Goal: Task Accomplishment & Management: Manage account settings

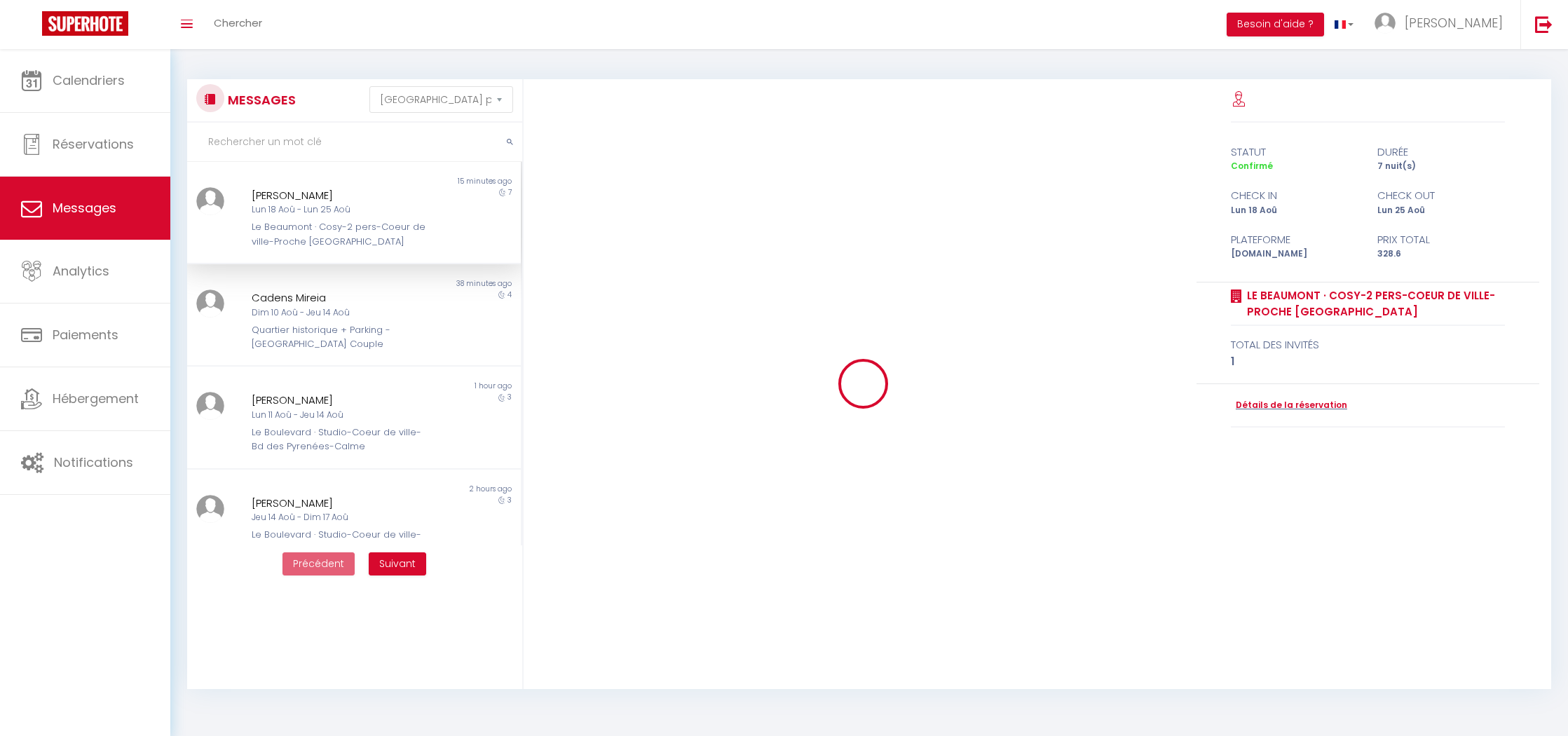
select select "message"
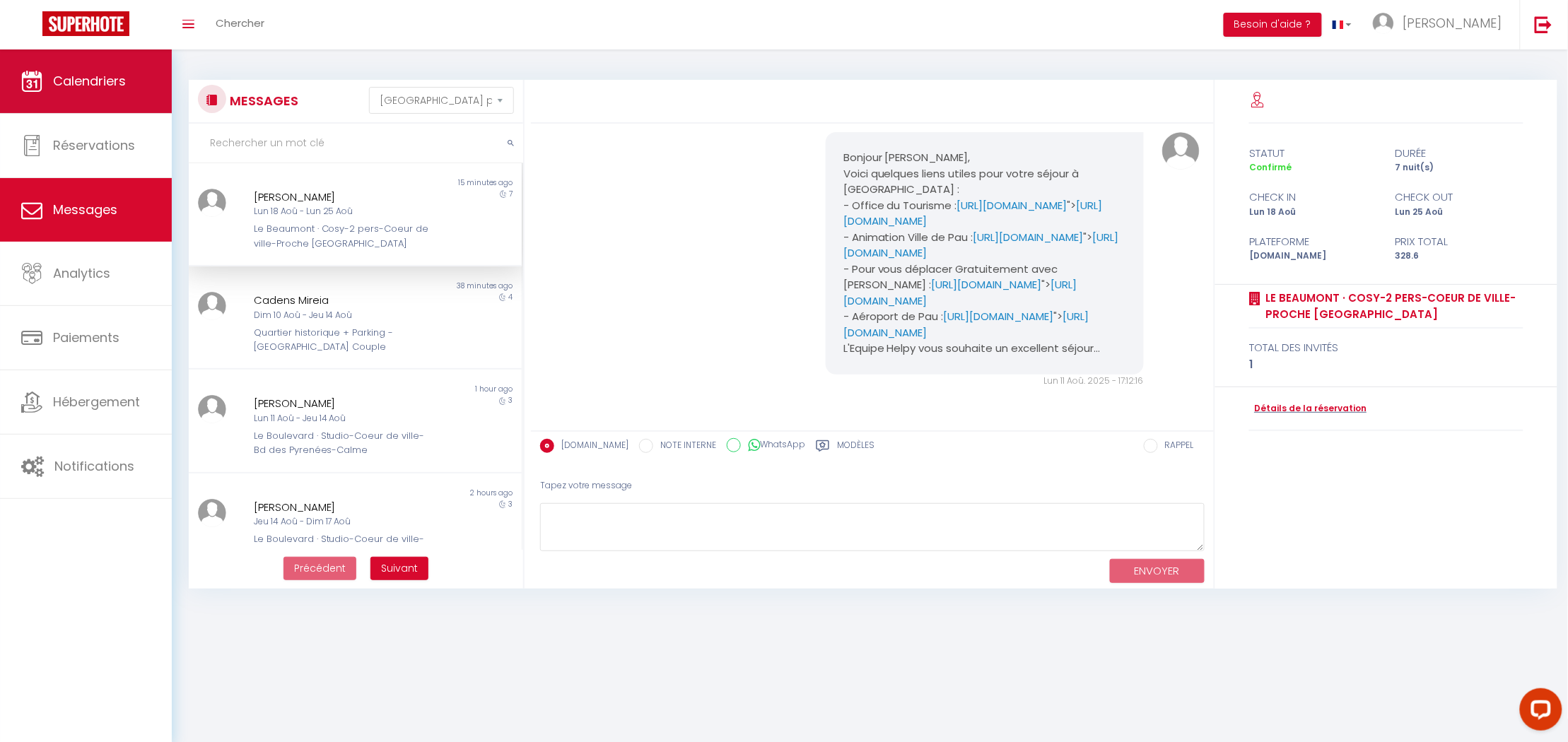
click at [82, 72] on span "Calendriers" at bounding box center [90, 81] width 73 height 17
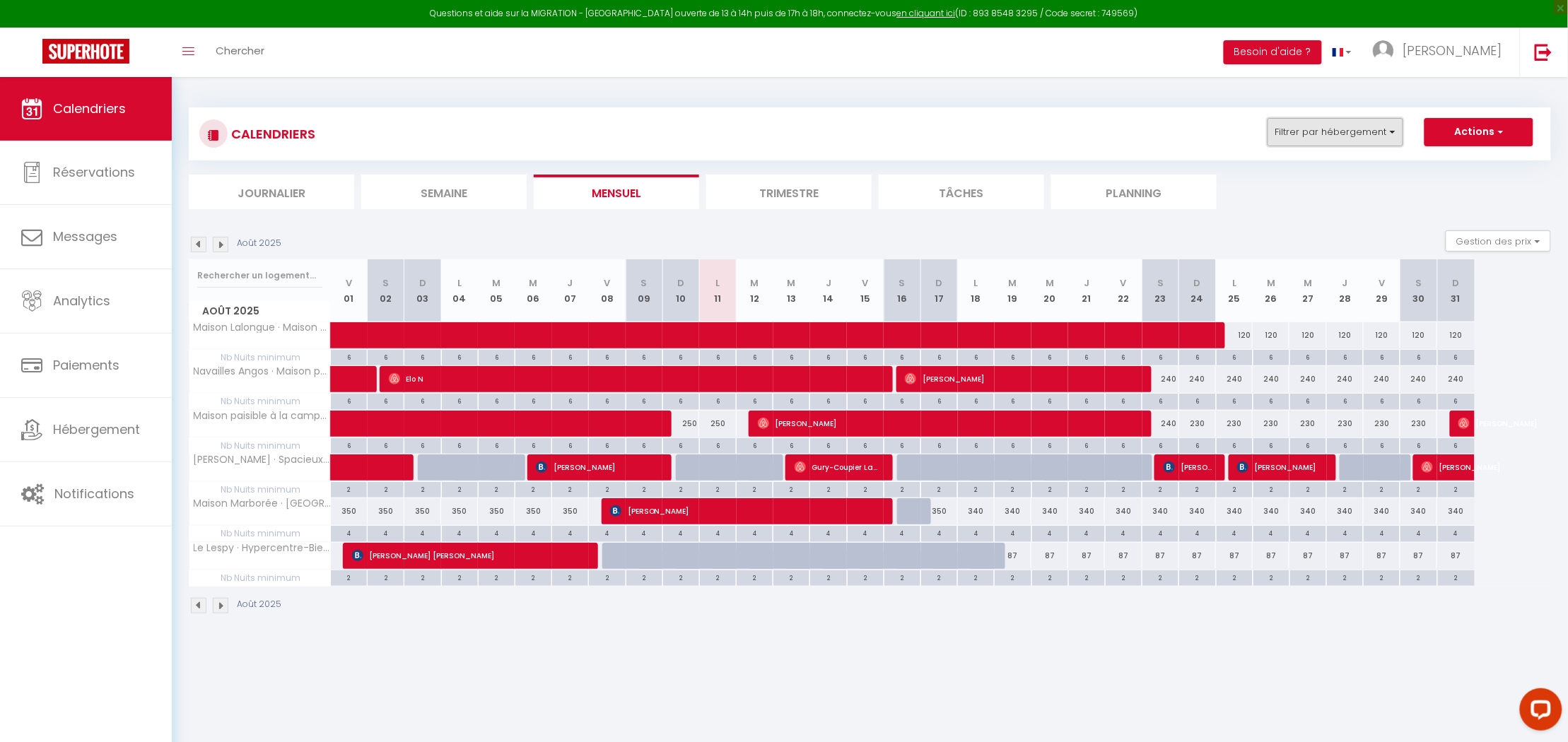
click at [1390, 135] on button "Filtrer par hébergement" at bounding box center [1335, 132] width 136 height 28
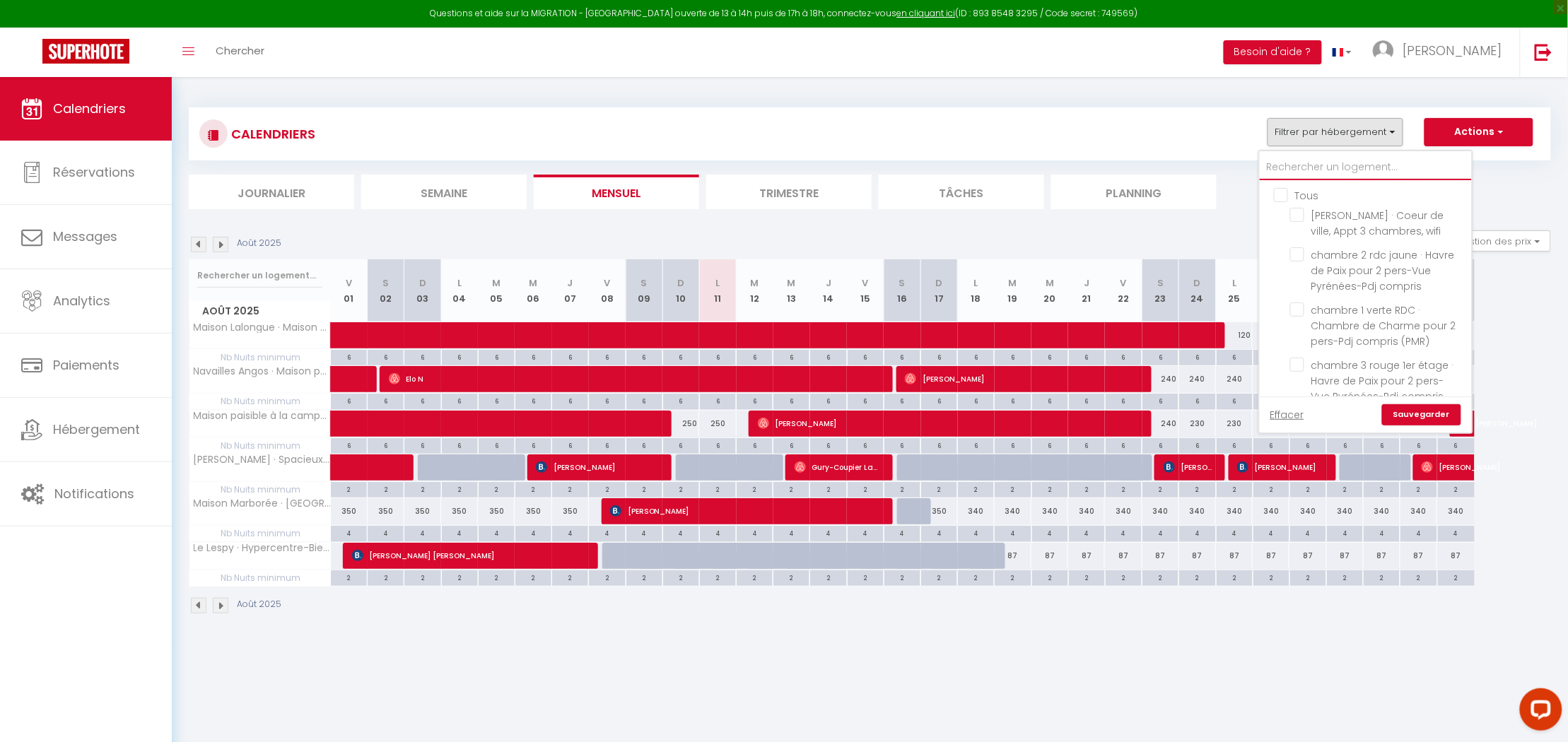
click at [1290, 163] on input "text" at bounding box center [1365, 167] width 212 height 25
type input "q"
checkbox input "false"
checkbox input "true"
checkbox input "false"
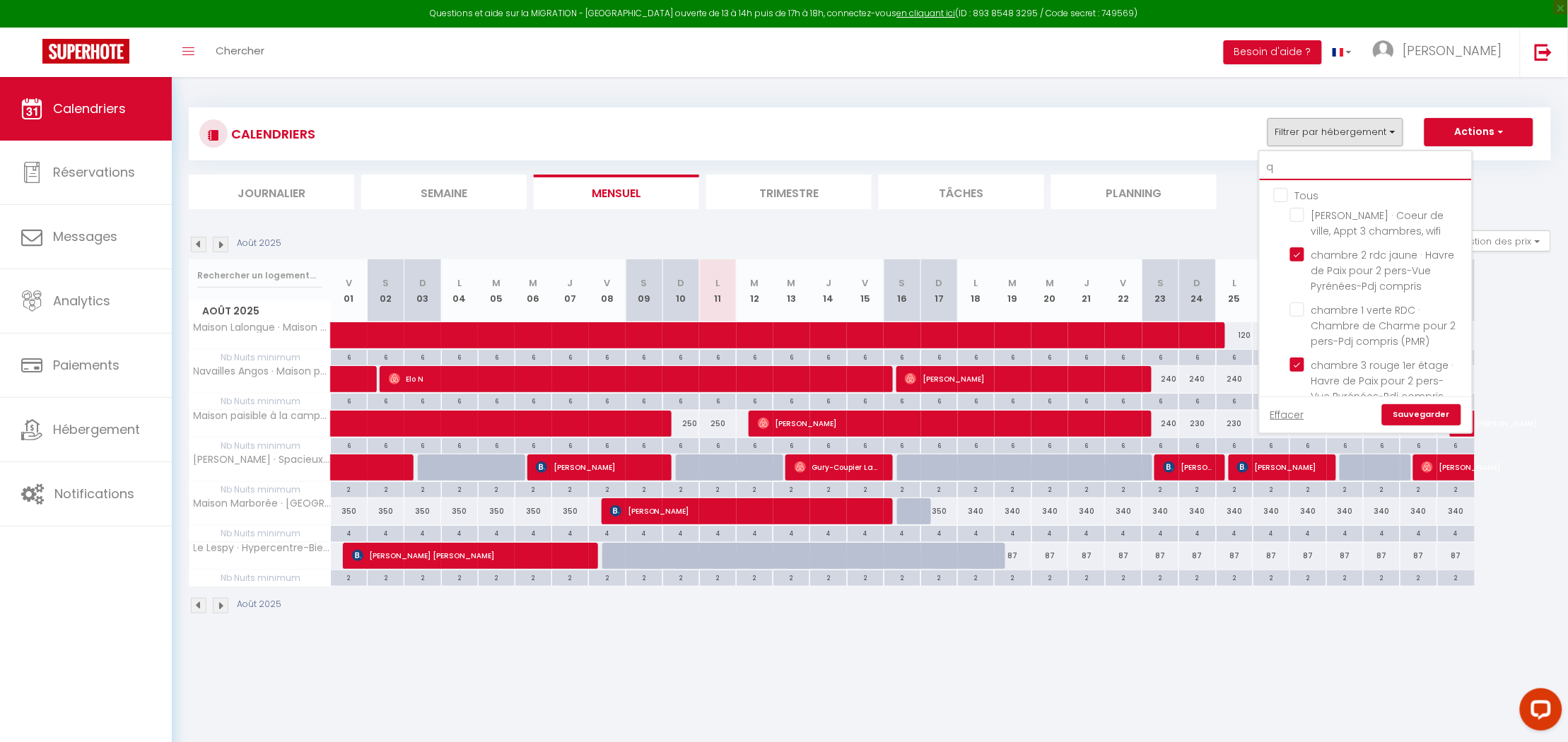
checkbox input "true"
checkbox input "false"
type input "qu"
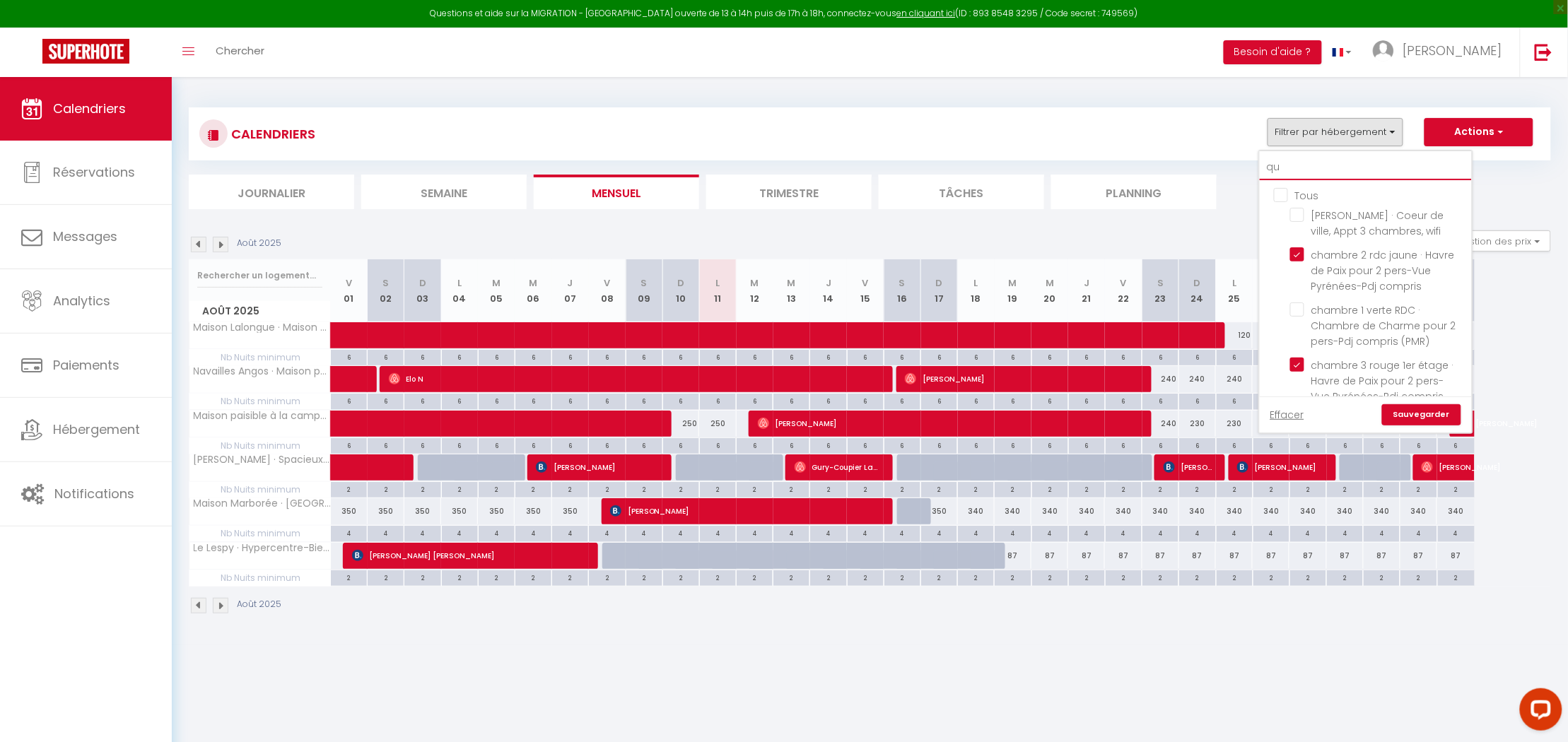
checkbox input "false"
type input "qua"
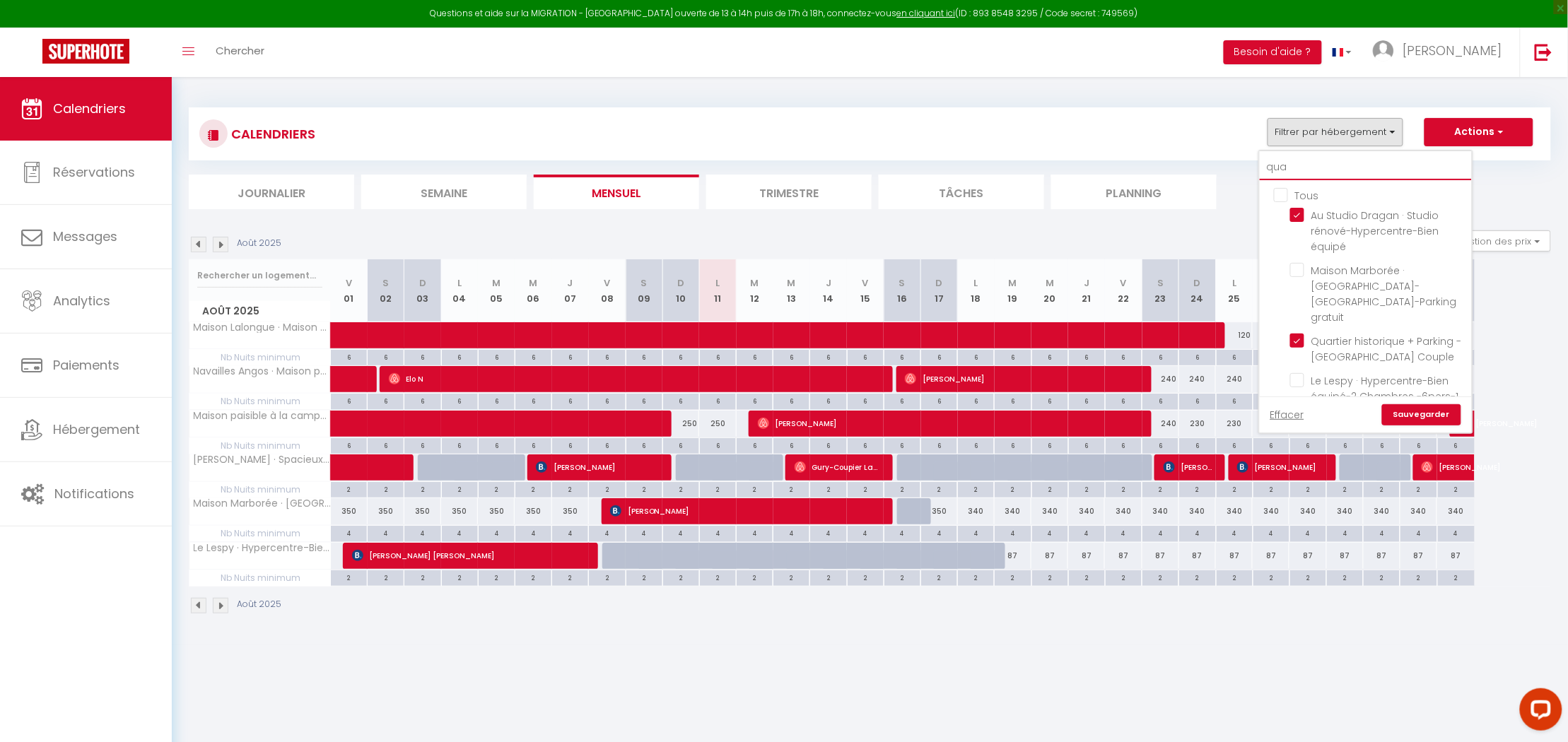
checkbox input "true"
checkbox input "false"
checkbox input "true"
checkbox input "false"
type input "quar"
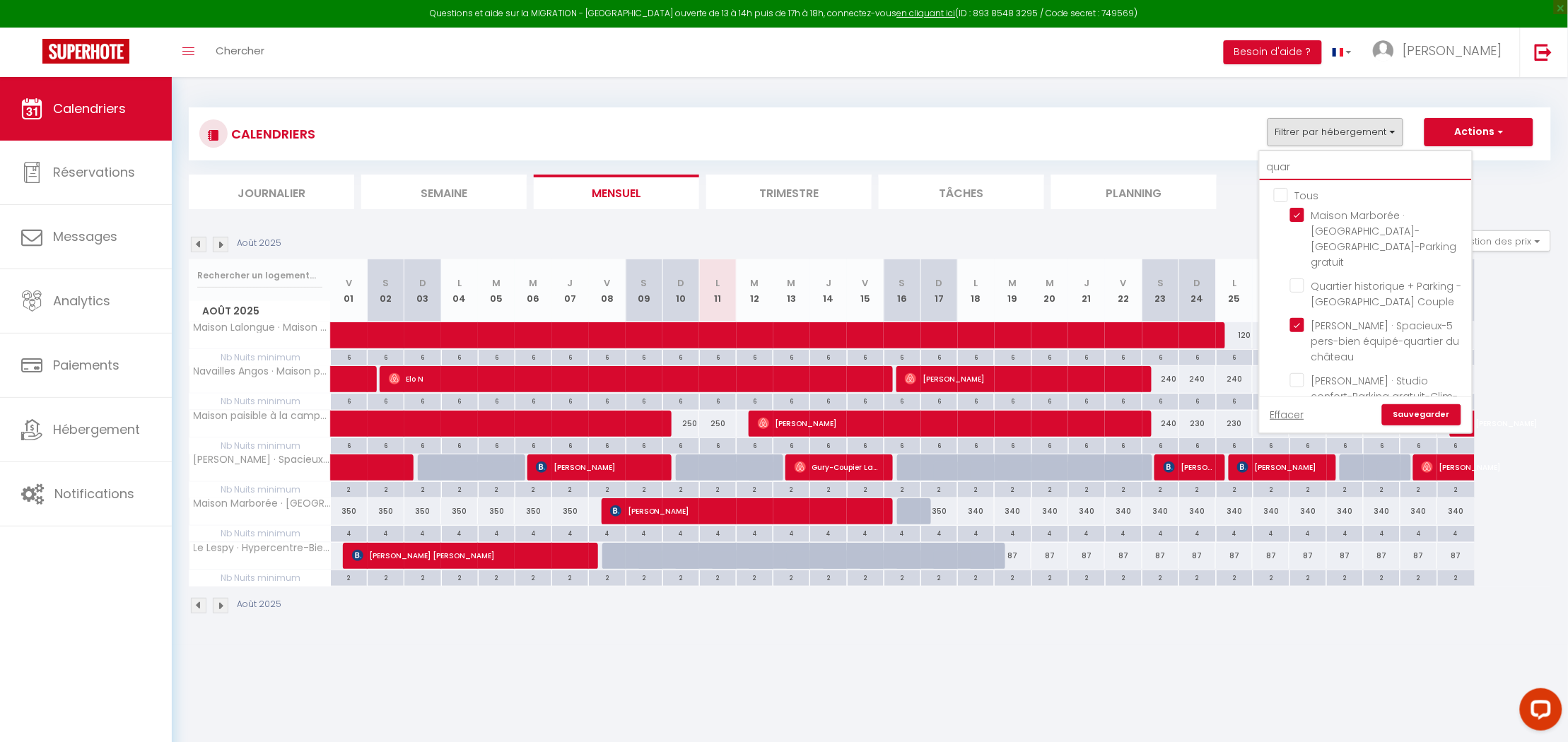
checkbox input "false"
type input "quart"
checkbox input "false"
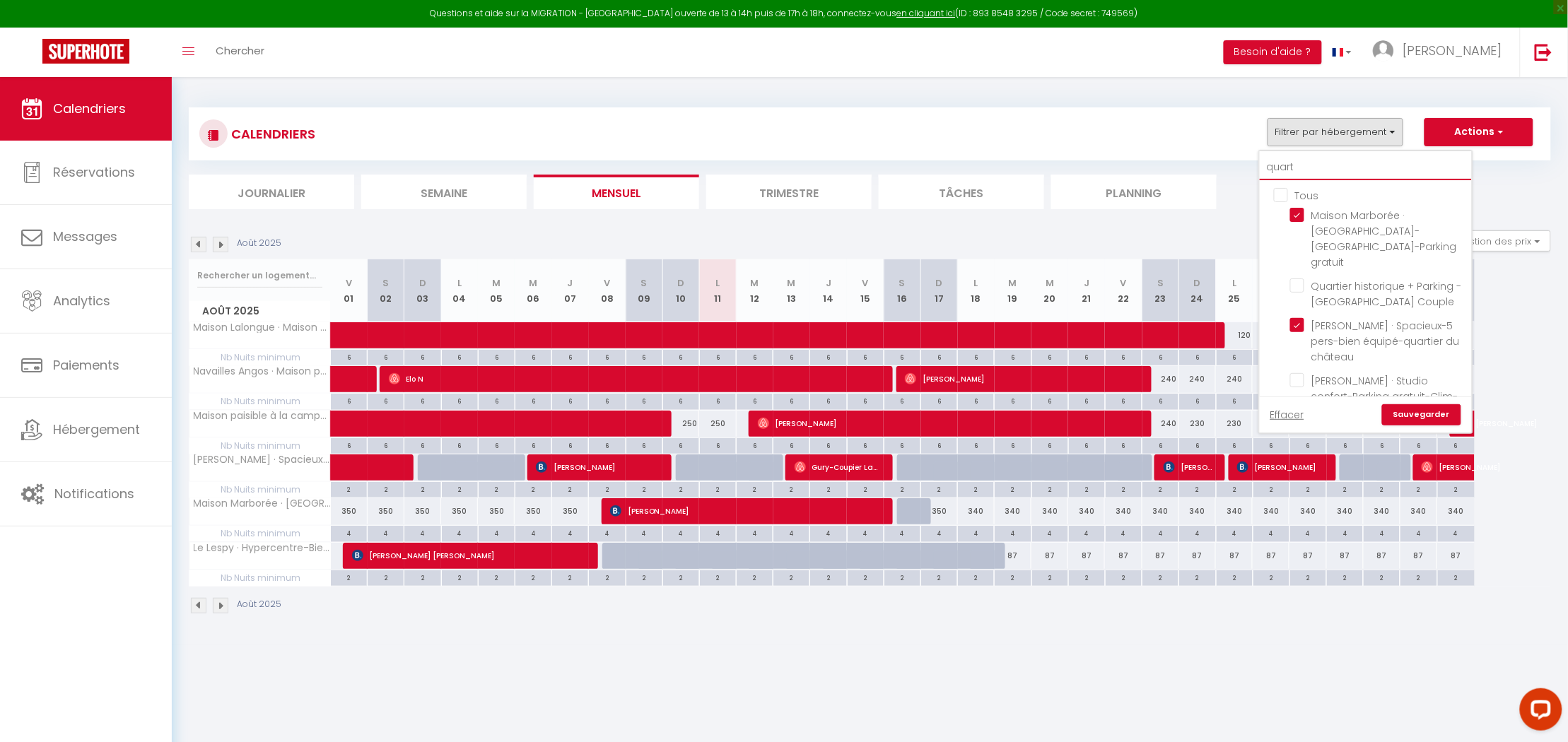
type input "quarti"
checkbox input "false"
type input "quarti"
click at [1297, 278] on input "Quartier historique + Parking - [GEOGRAPHIC_DATA] Couple" at bounding box center [1378, 285] width 176 height 14
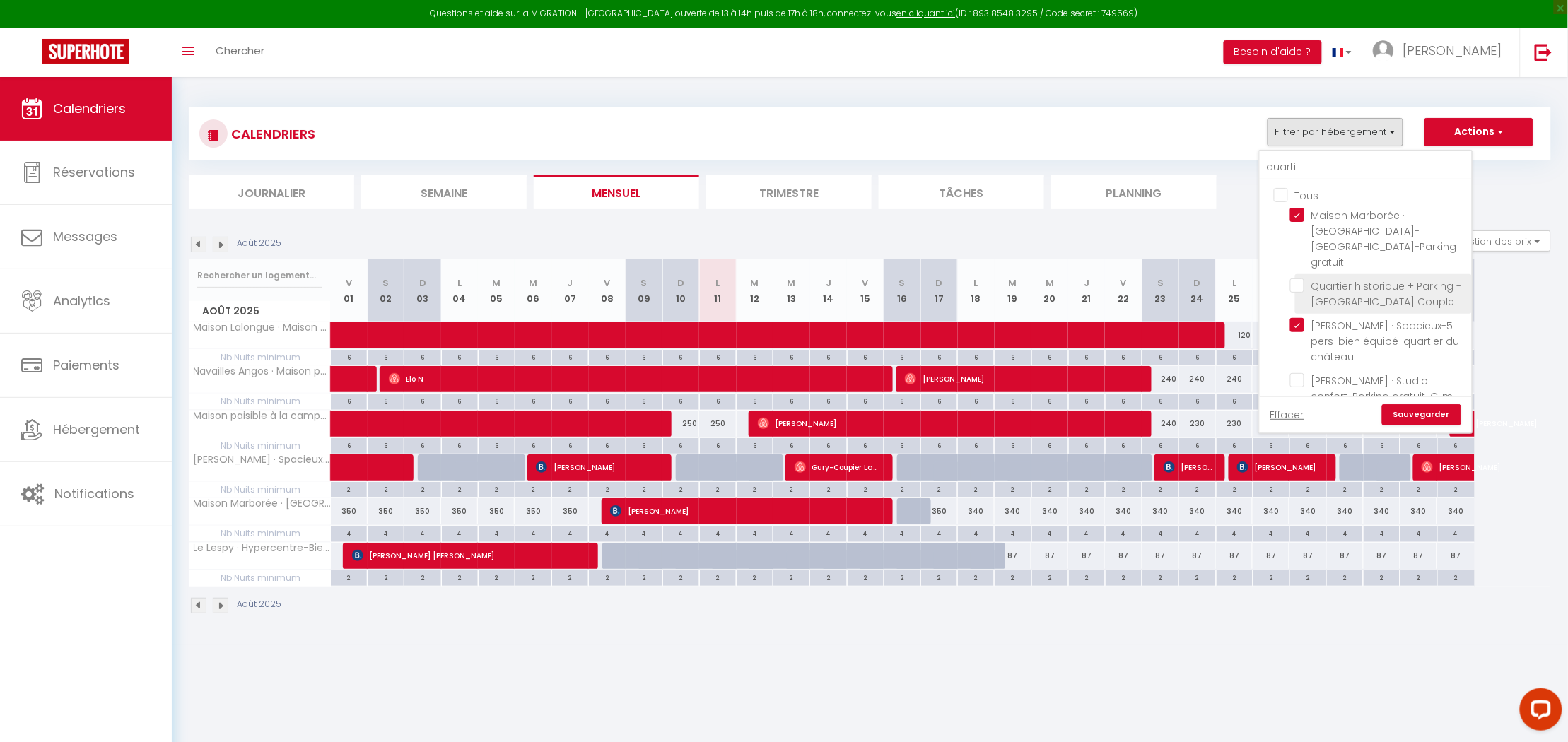
checkbox input "true"
checkbox input "false"
click at [1430, 410] on link "Sauvegarder" at bounding box center [1421, 415] width 79 height 21
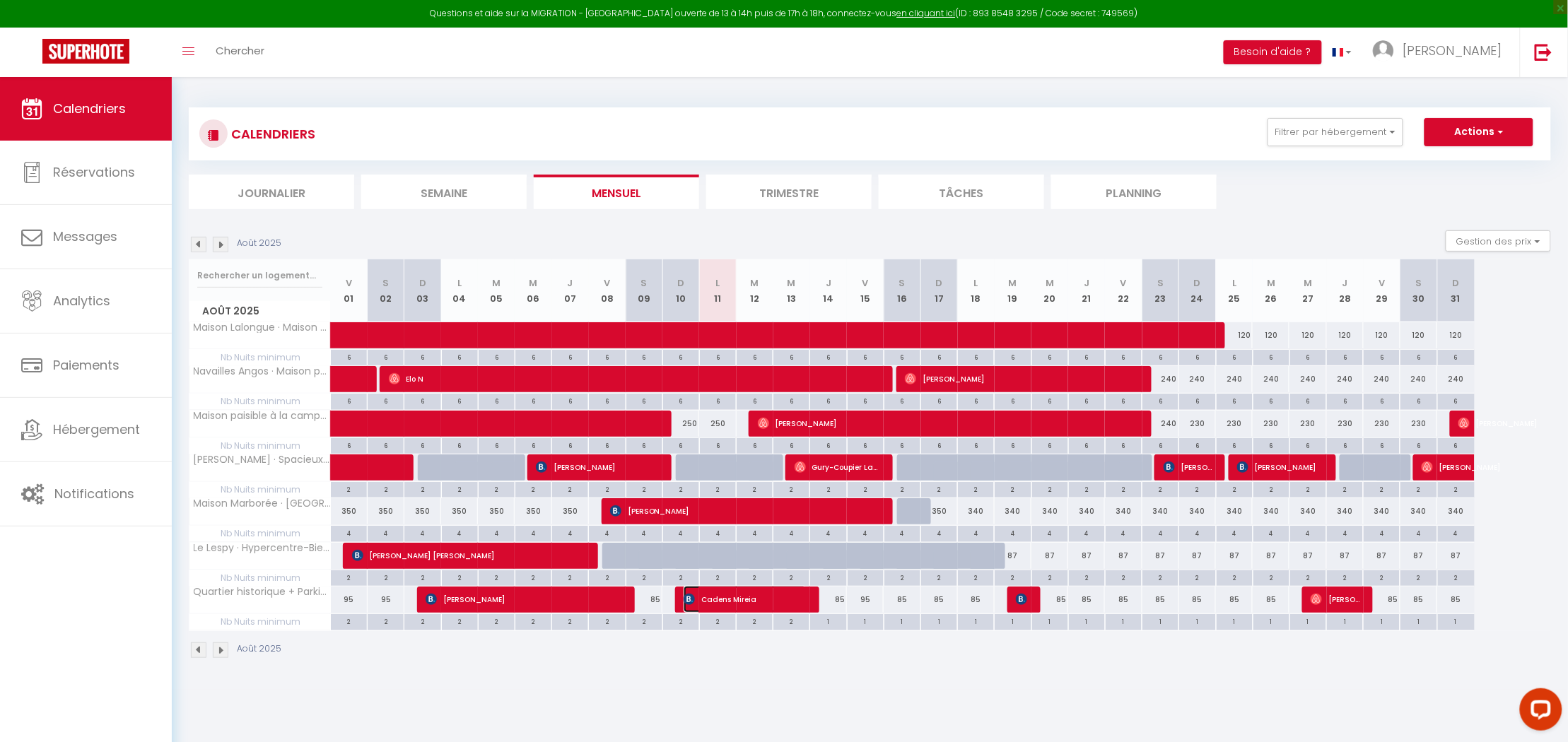
click at [748, 600] on span "Cadens Mireia" at bounding box center [744, 599] width 122 height 27
select select "OK"
select select "KO"
select select "0"
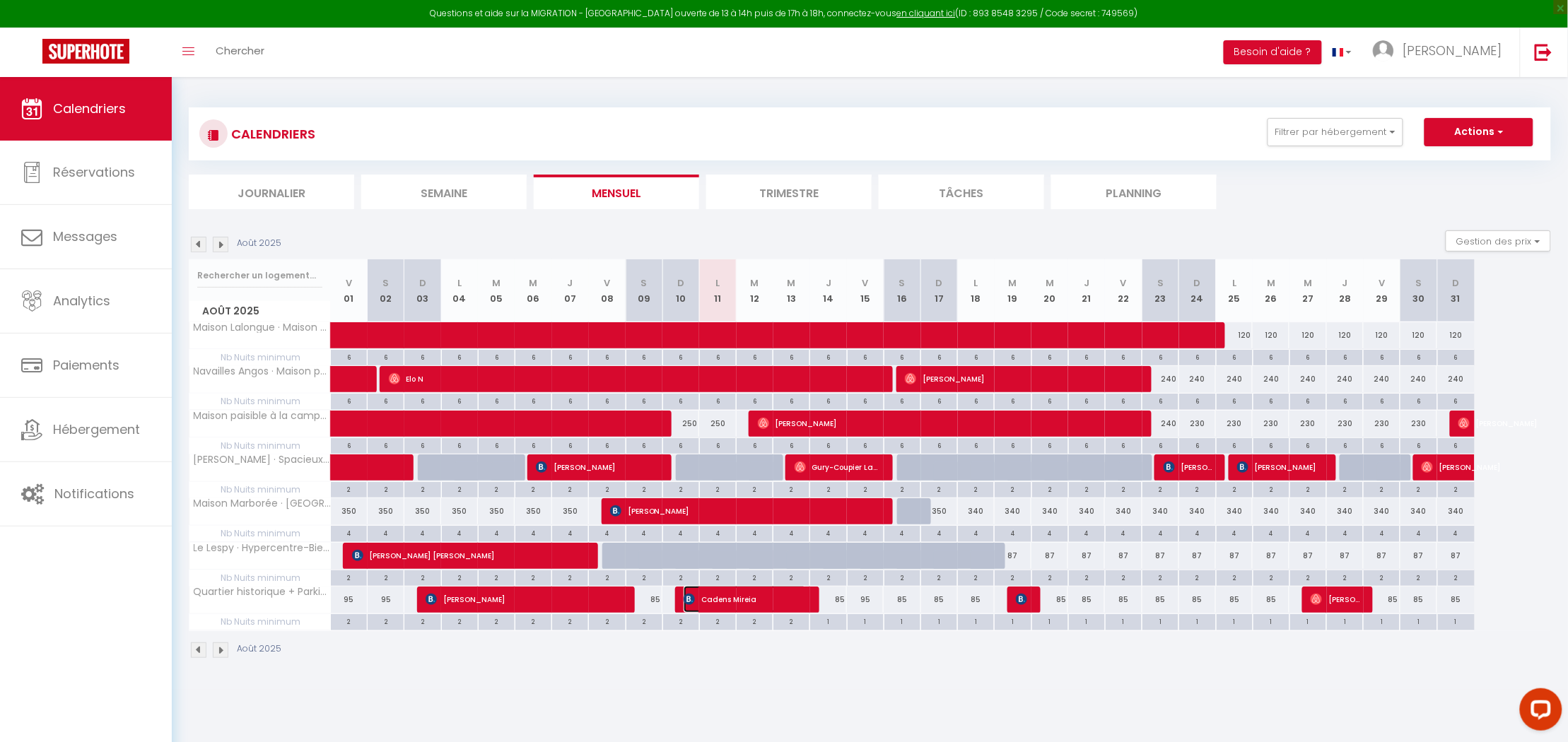
select select "1"
select select
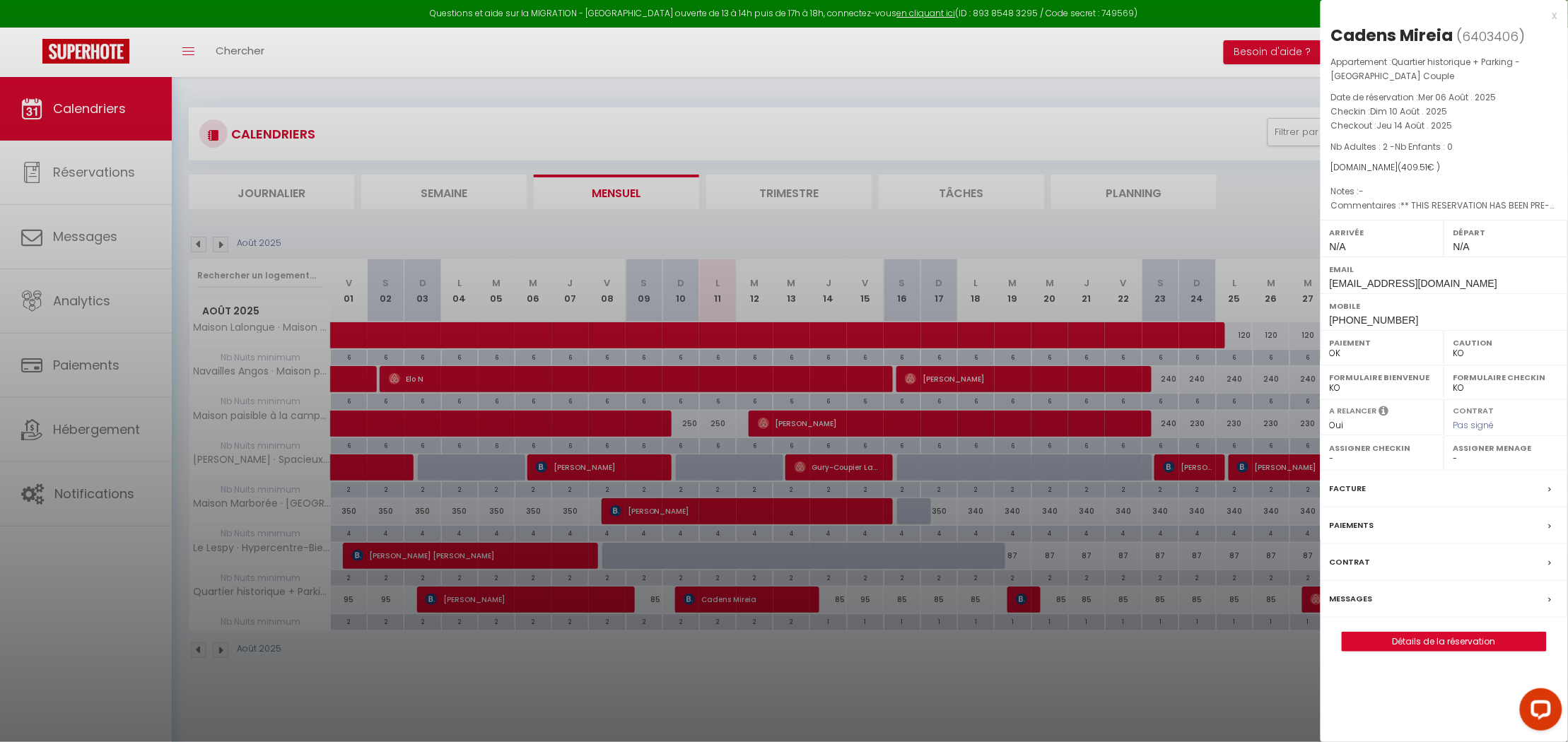
click at [1177, 61] on div at bounding box center [784, 371] width 1568 height 742
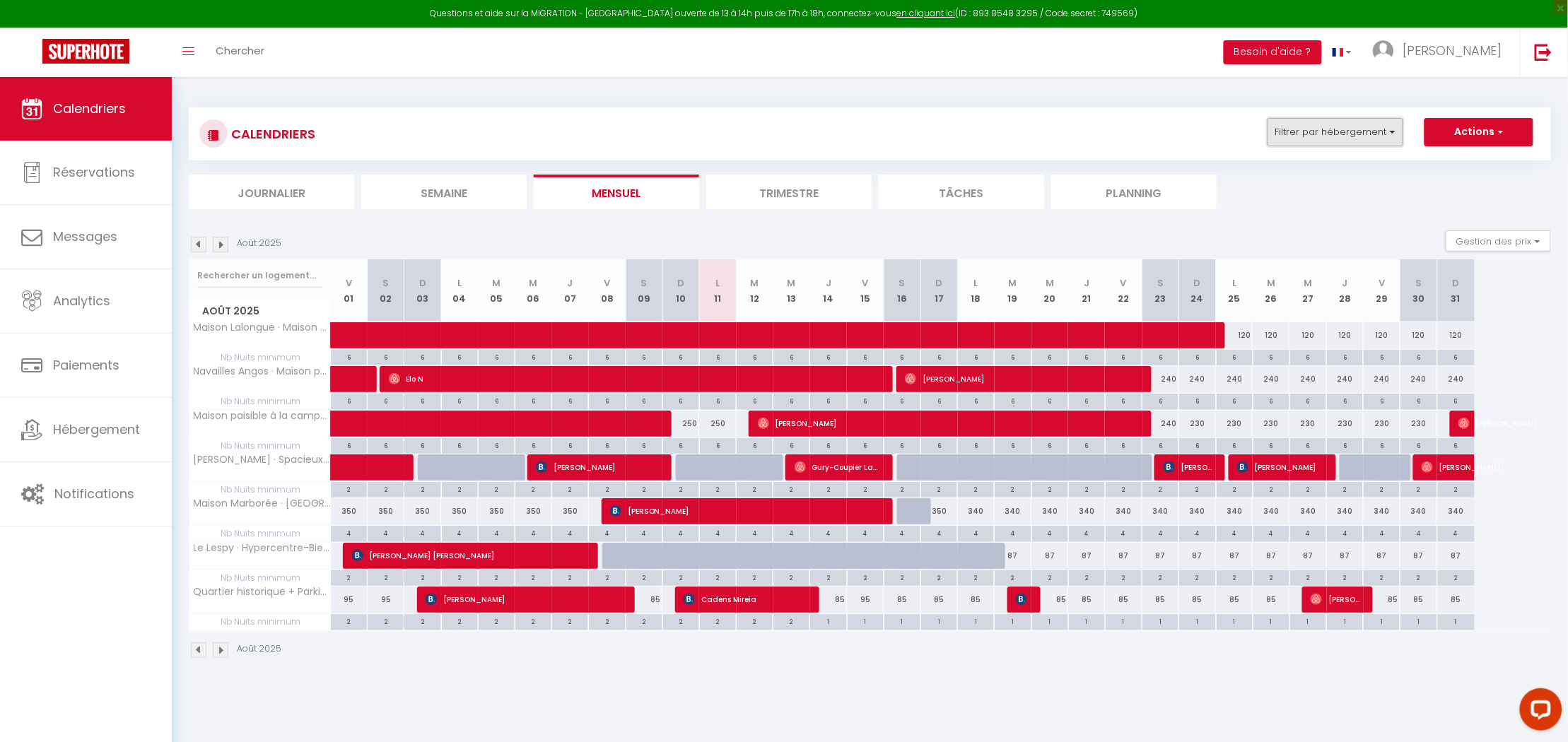
click at [1386, 132] on button "Filtrer par hébergement" at bounding box center [1335, 132] width 136 height 28
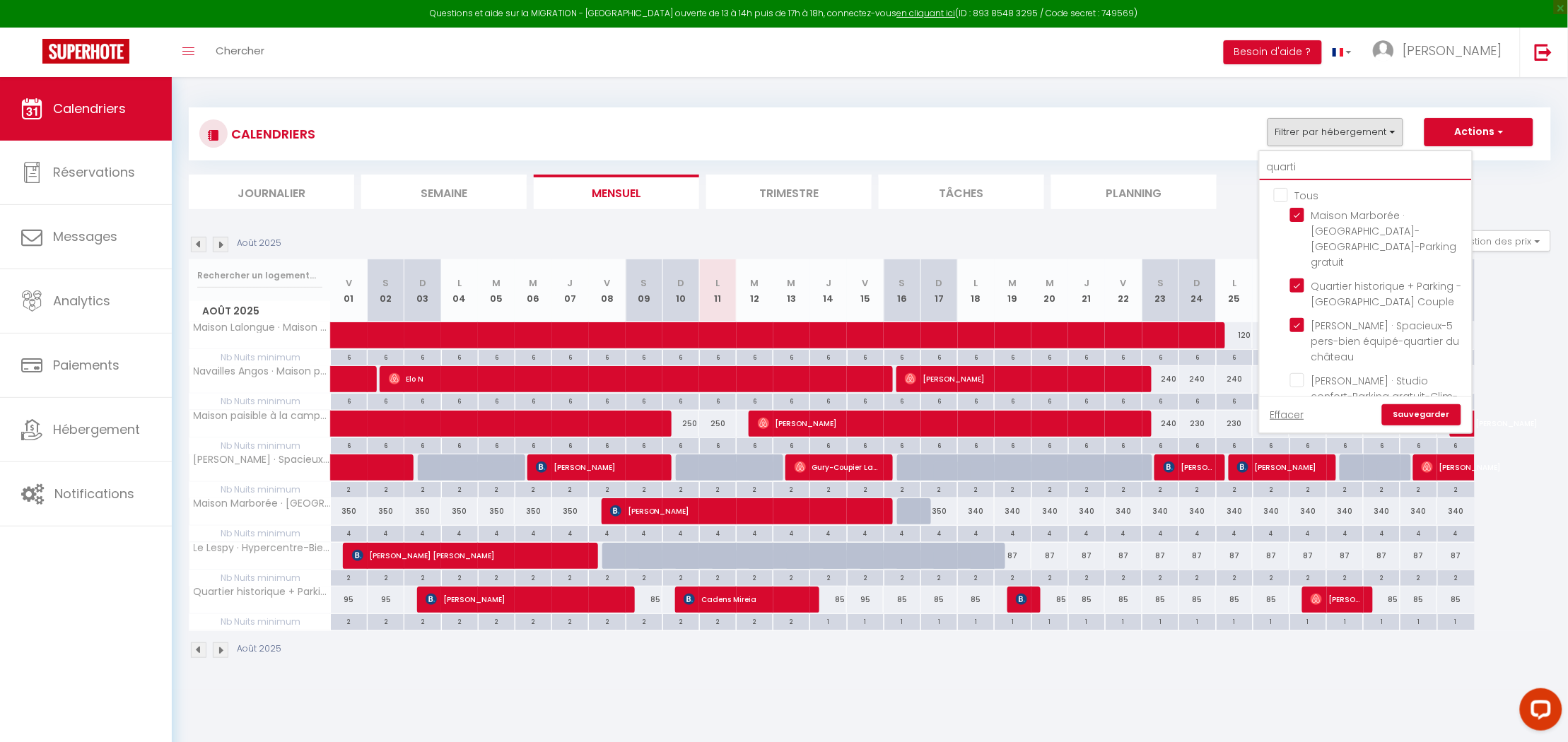
click at [1304, 166] on input "quarti" at bounding box center [1365, 167] width 212 height 25
type input "quart"
checkbox input "false"
type input "quar"
checkbox input "false"
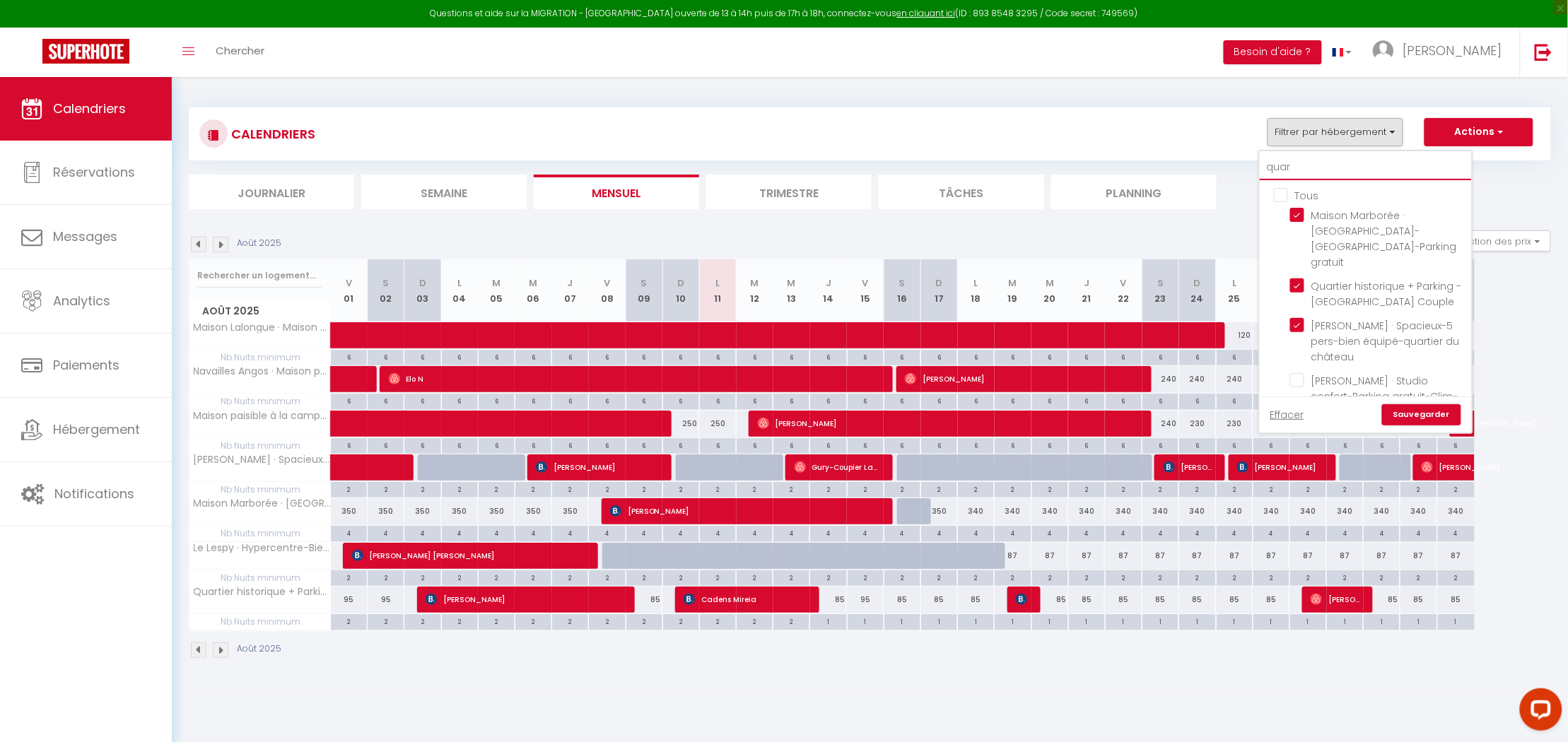
type input "qua"
checkbox input "false"
type input "qu"
checkbox input "false"
checkbox input "true"
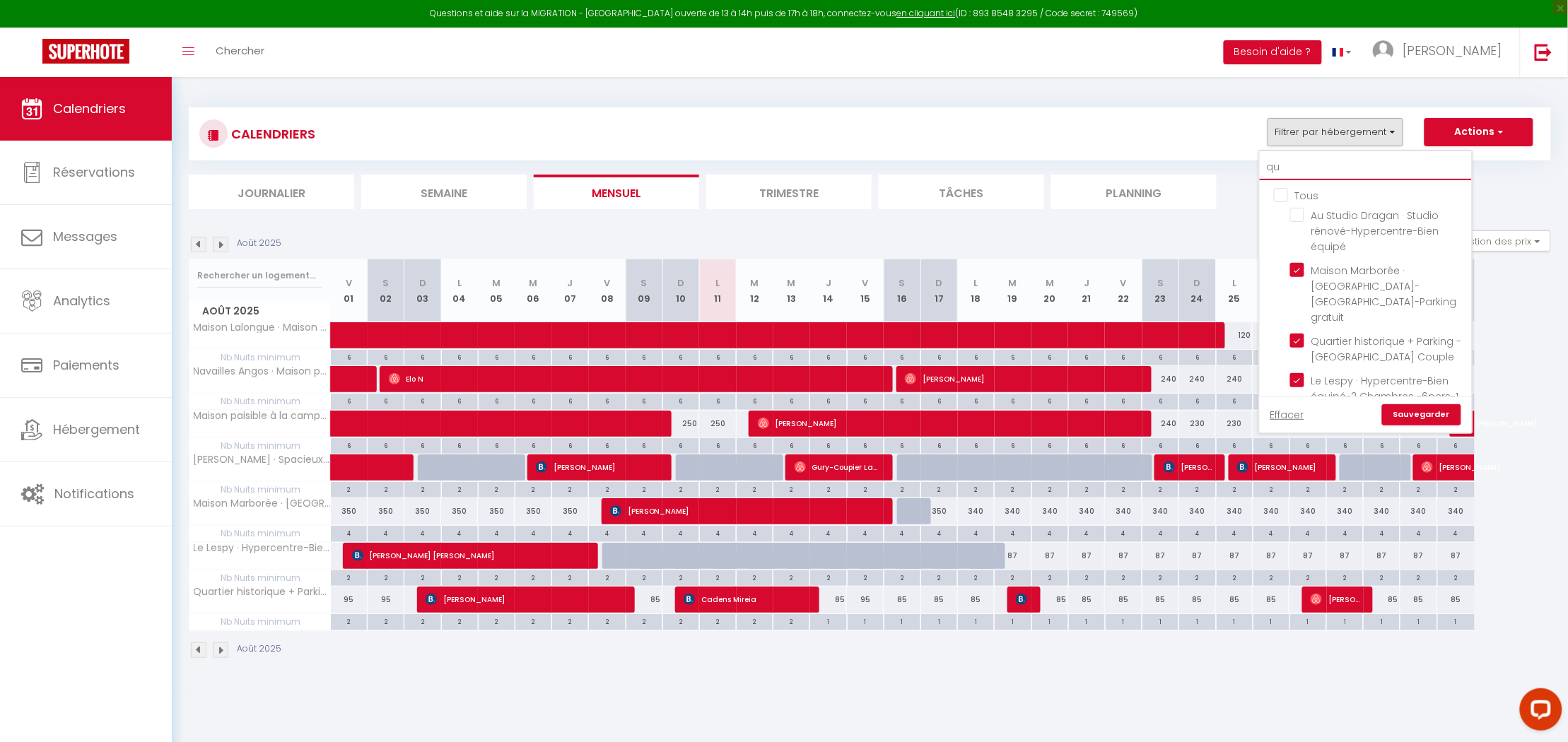
type input "q"
checkbox input "false"
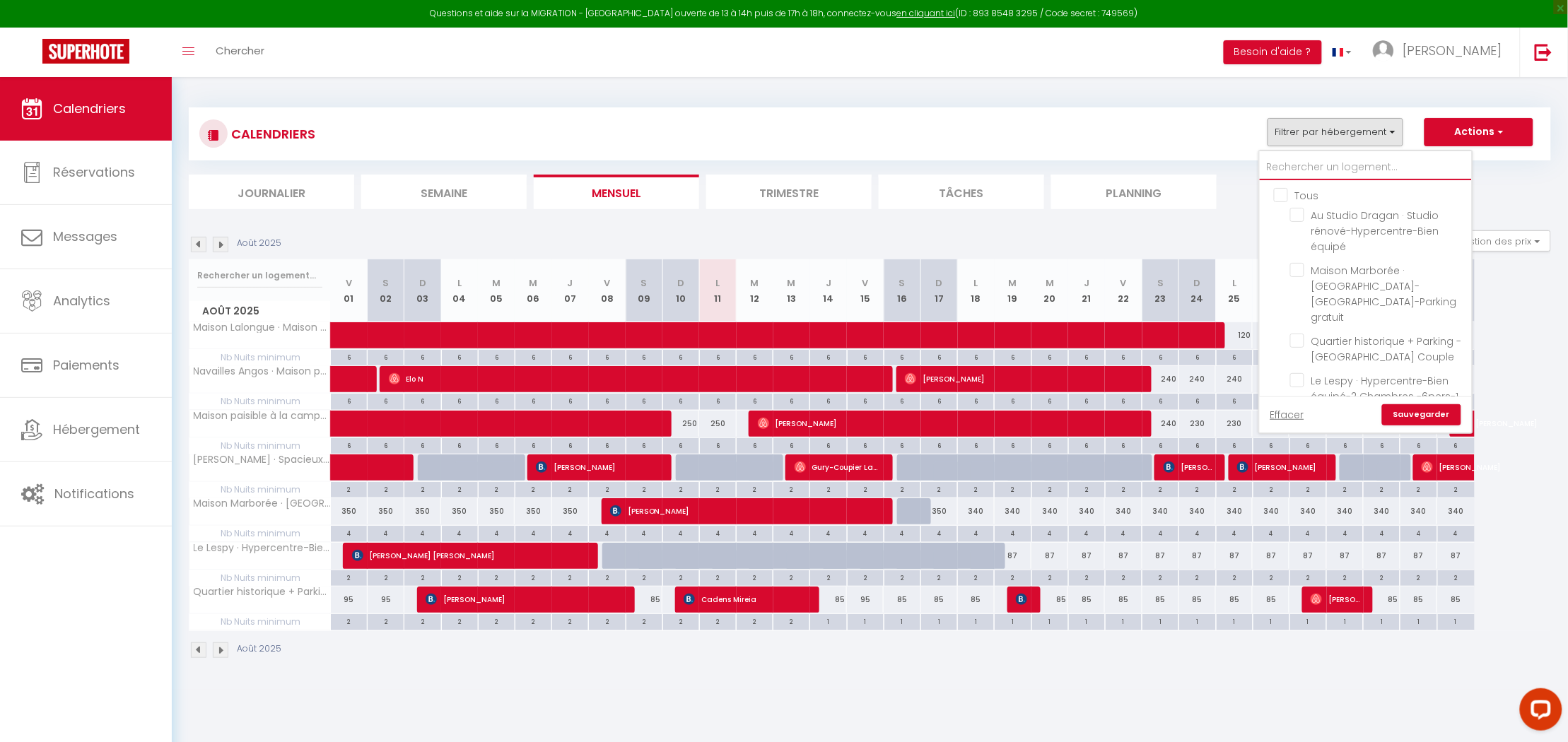
checkbox input "false"
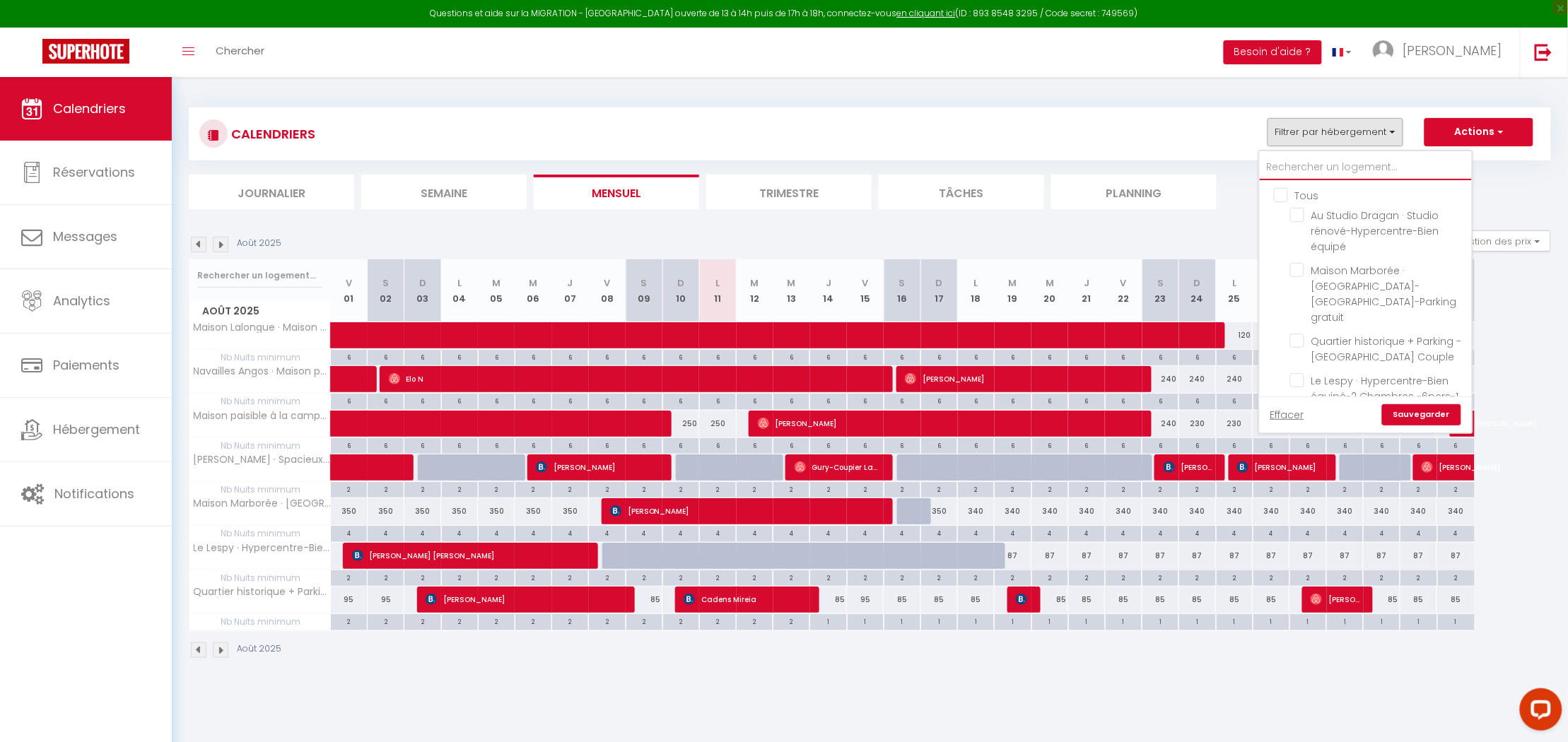
checkbox input "false"
type input "h"
checkbox input "false"
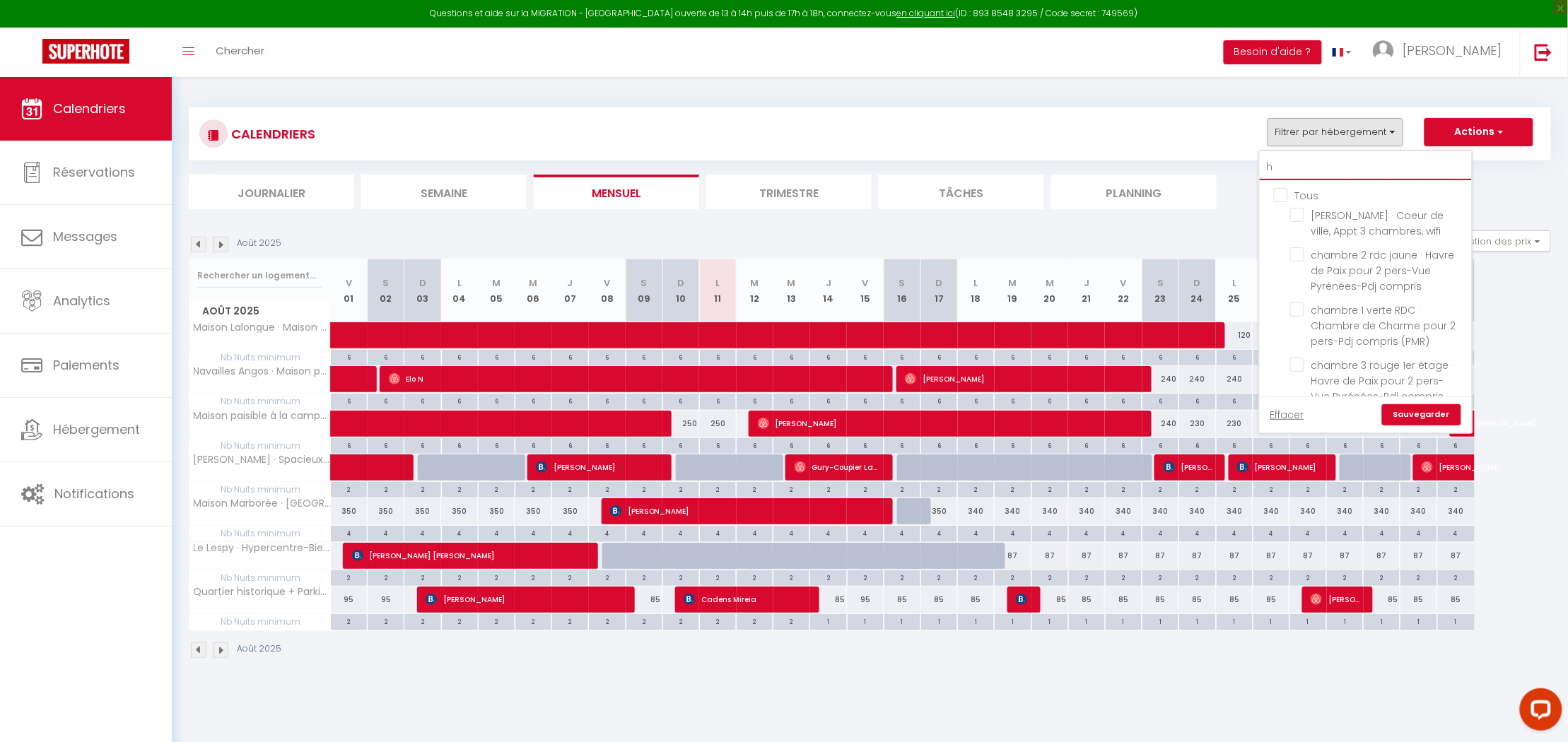
checkbox input "false"
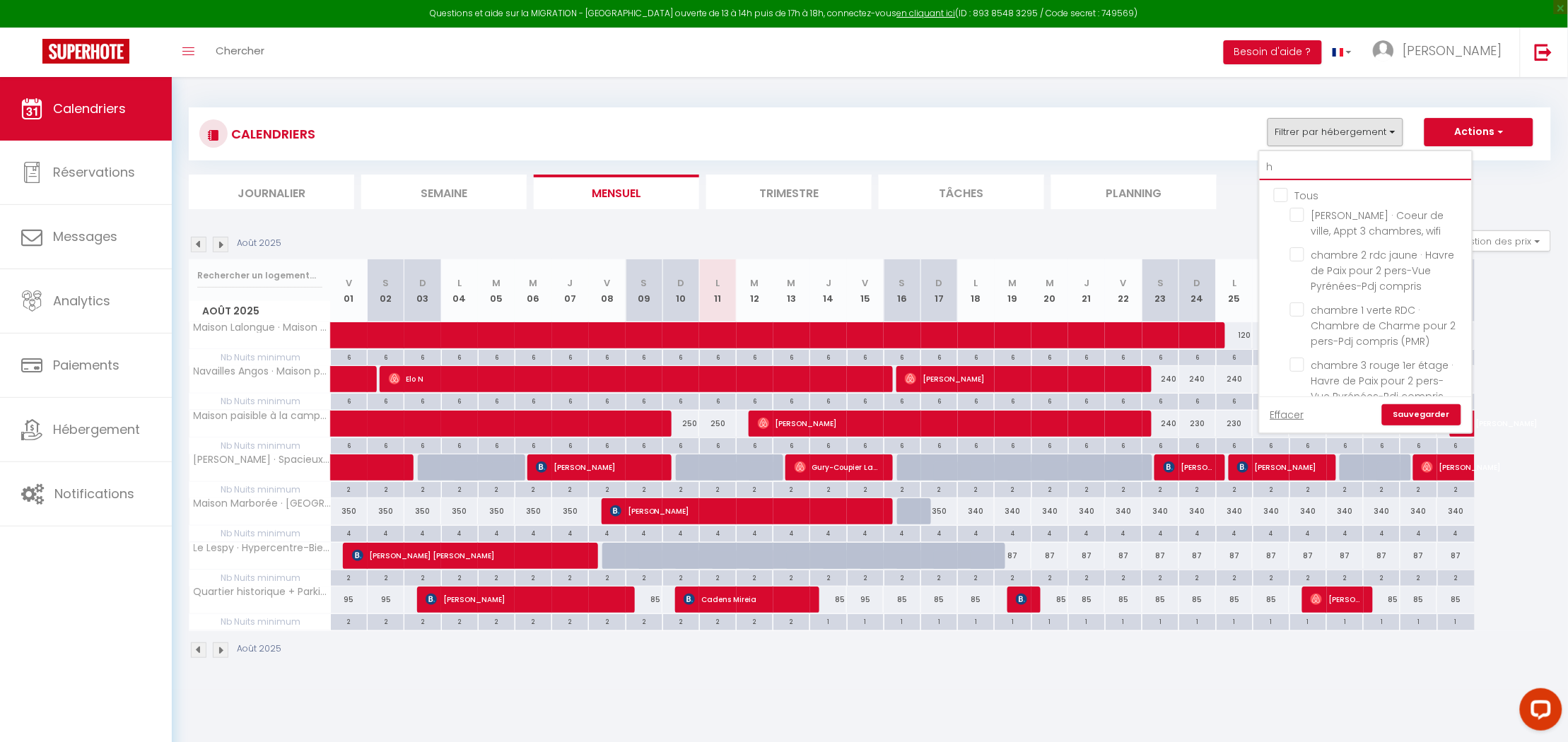
checkbox input "false"
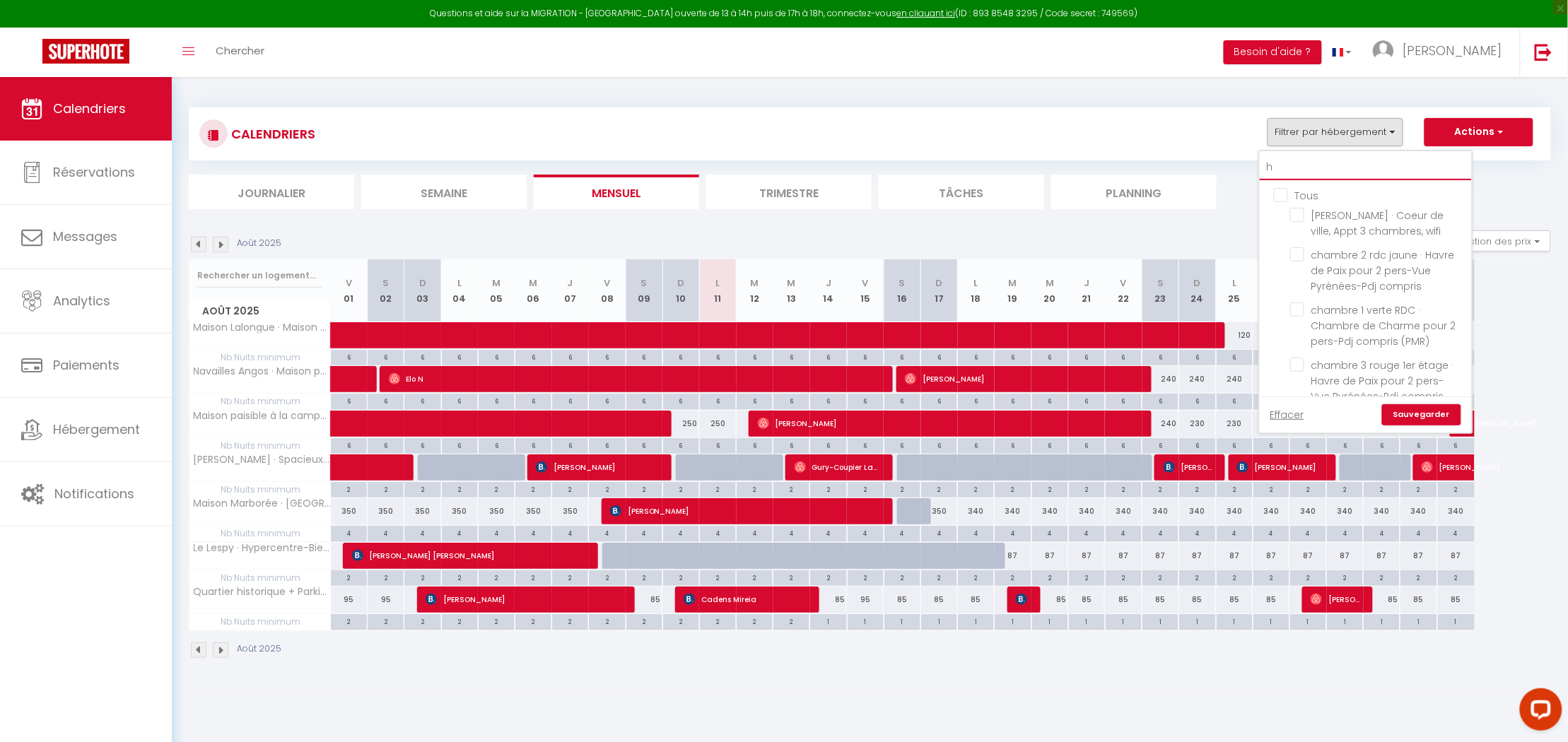
checkbox input "false"
checkbox input "true"
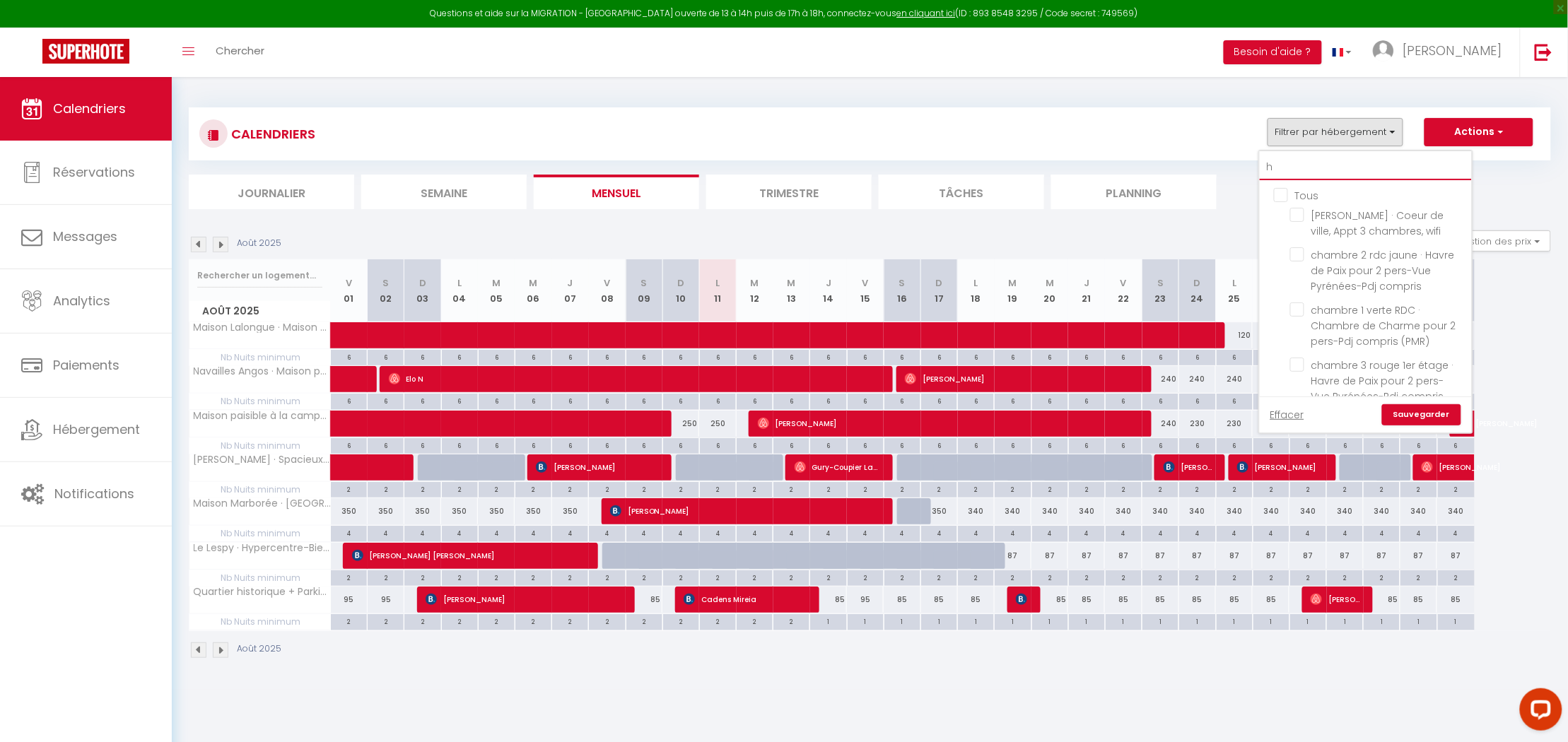
checkbox input "false"
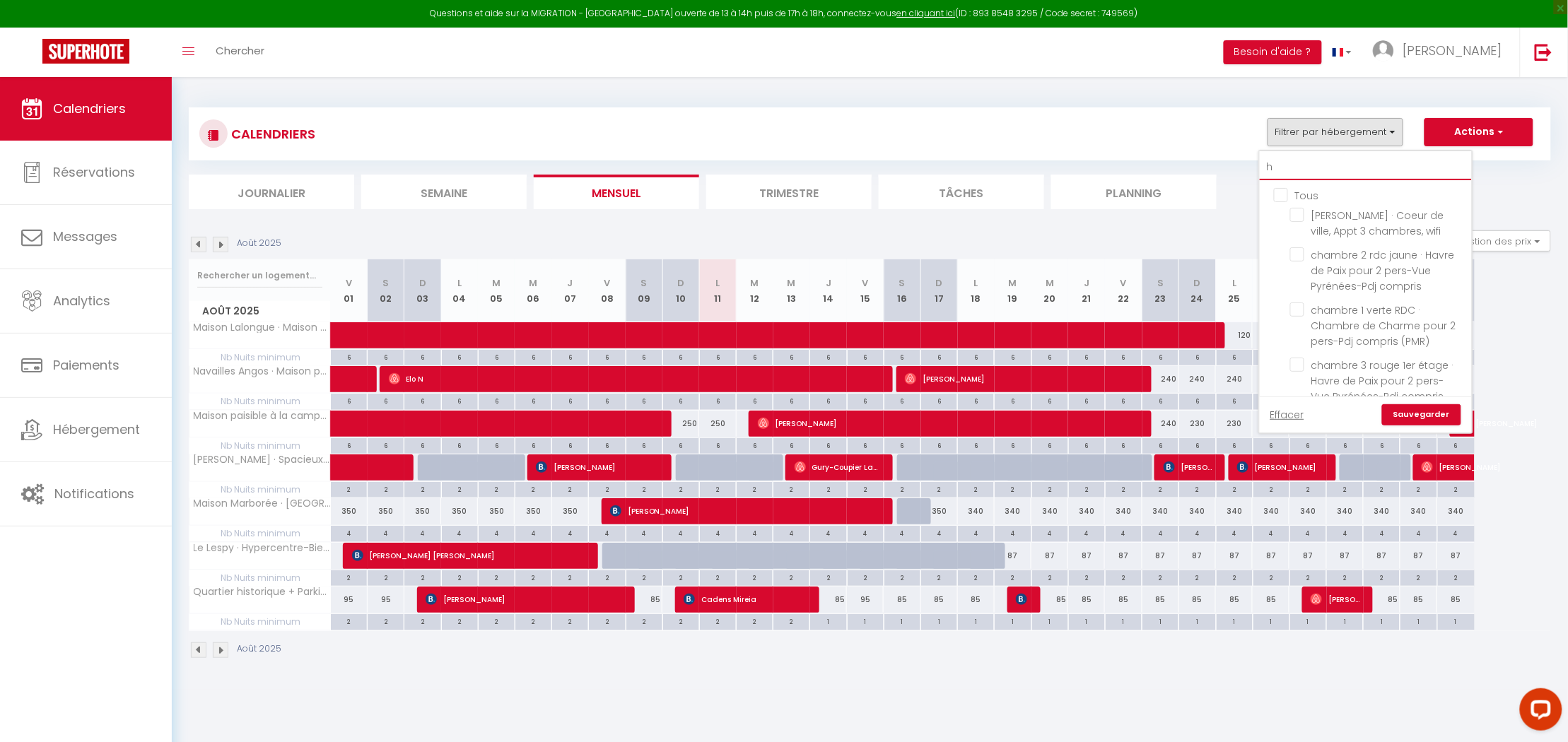
checkbox input "false"
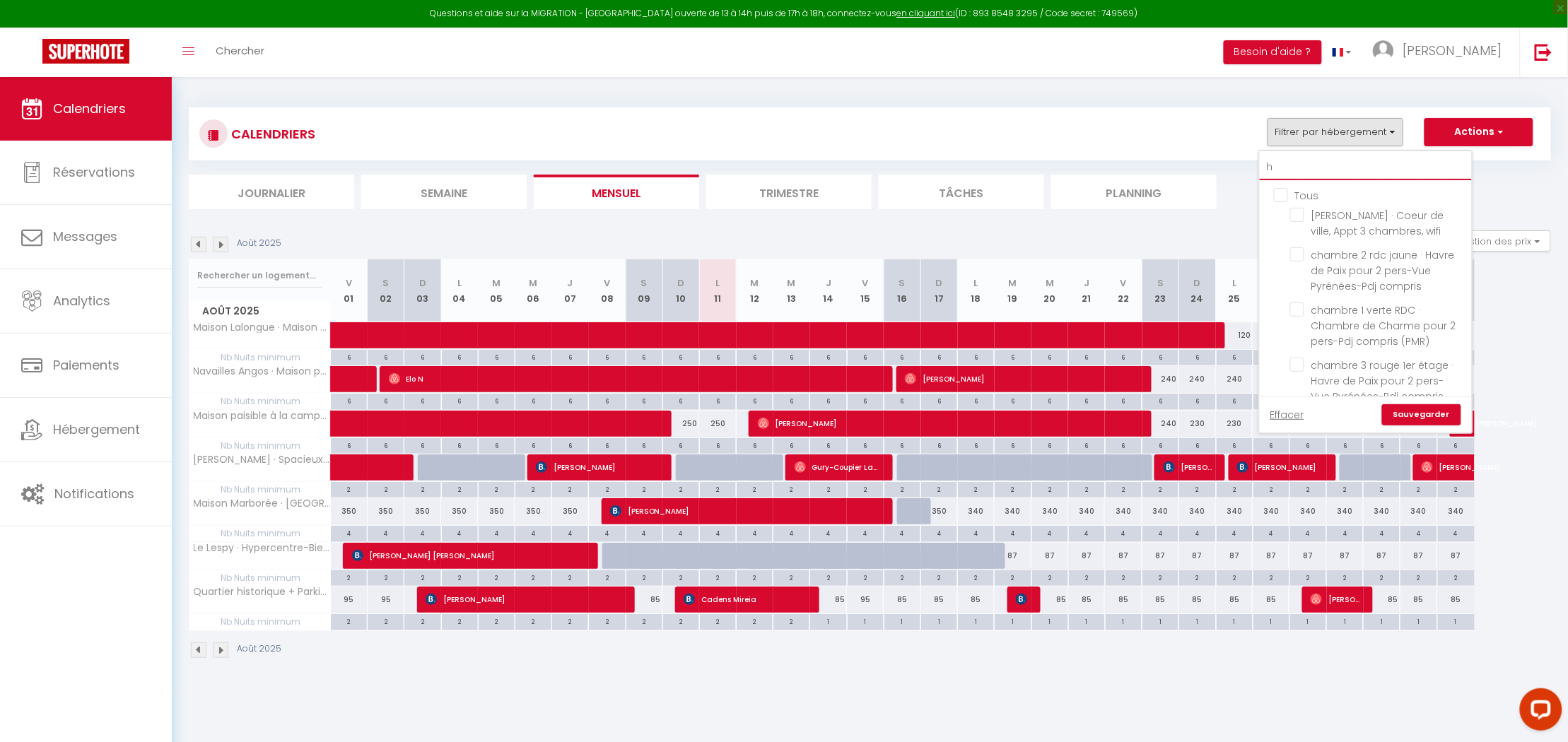
type input "ho"
checkbox input "false"
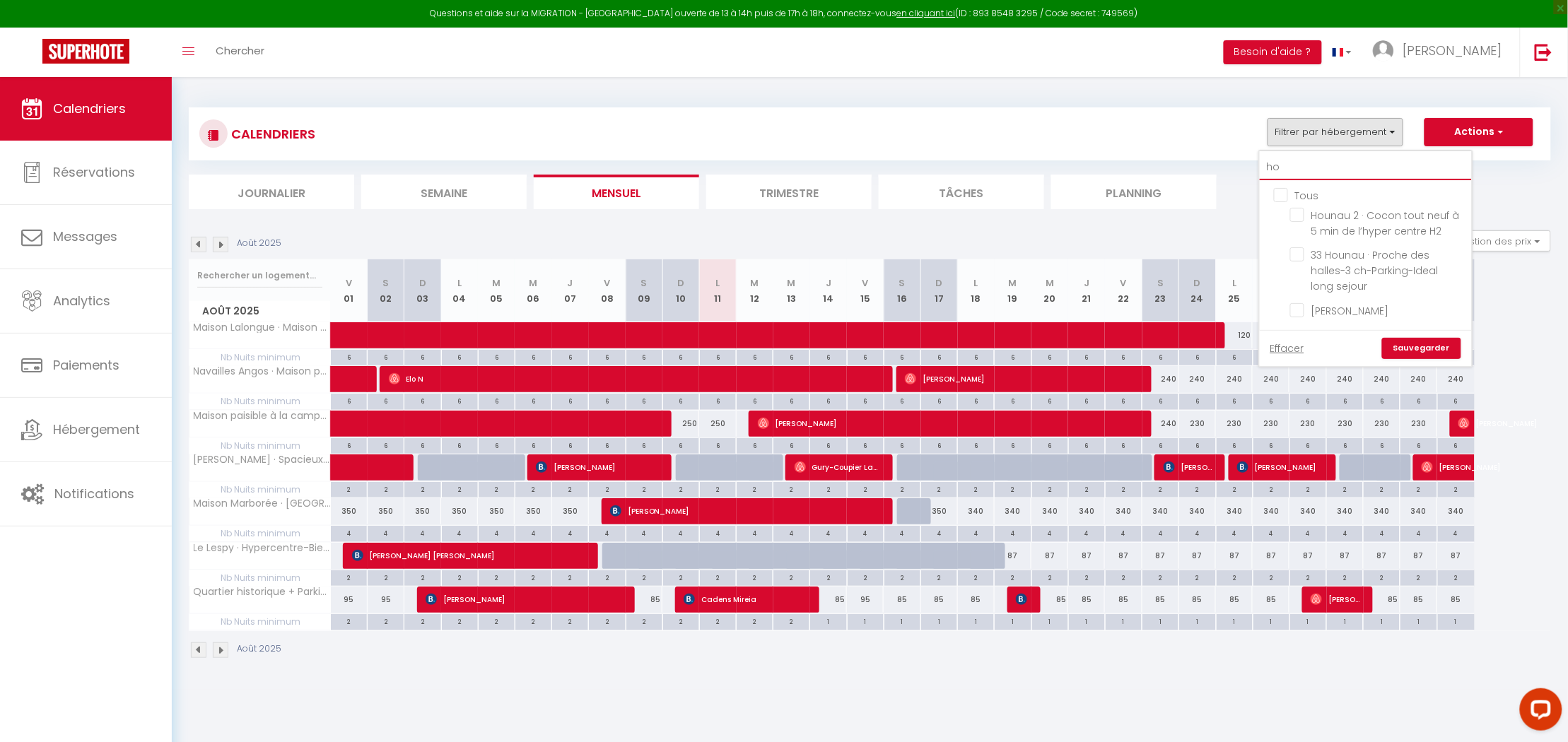
type input "hou"
checkbox input "false"
type input "houn"
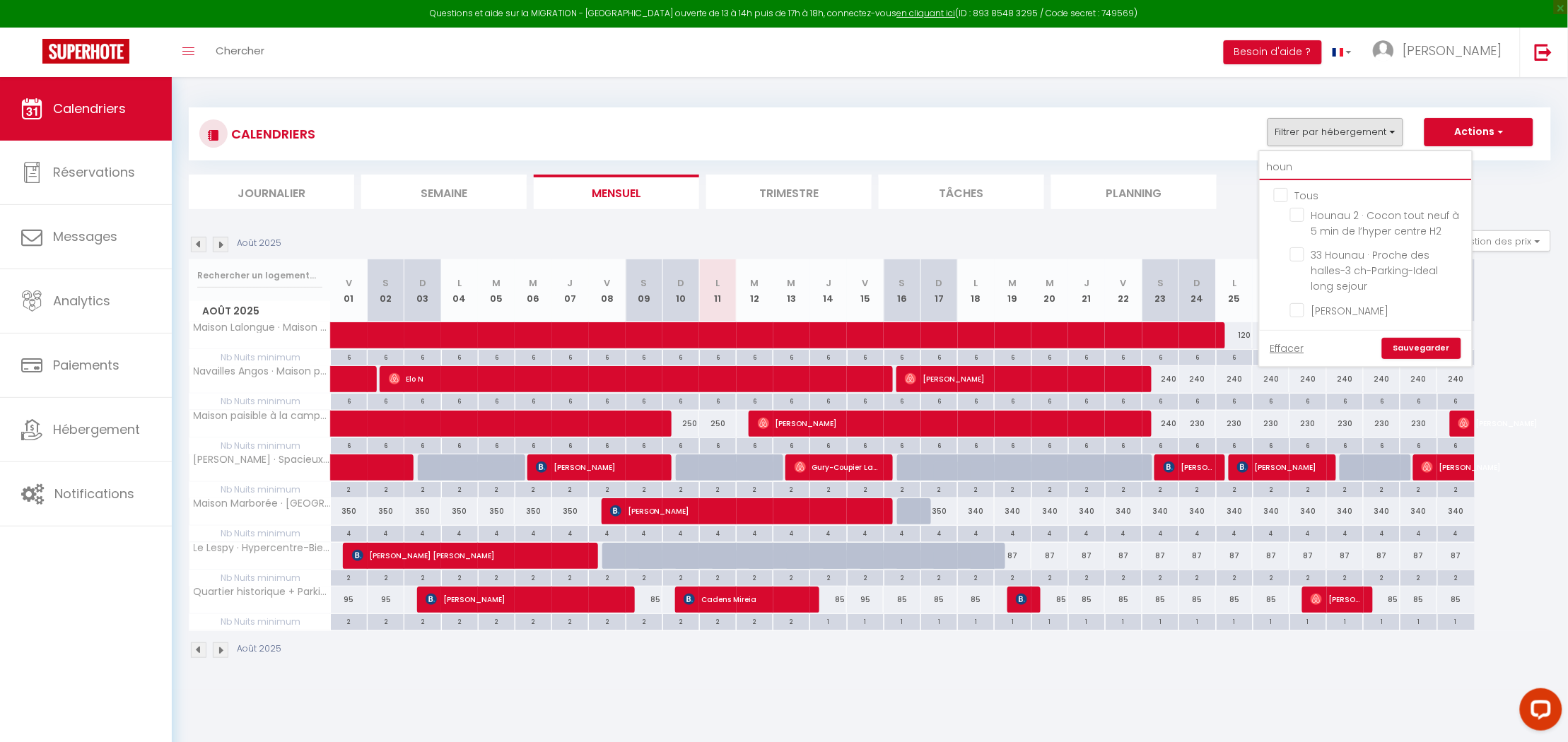
checkbox input "false"
type input "houna"
checkbox input "false"
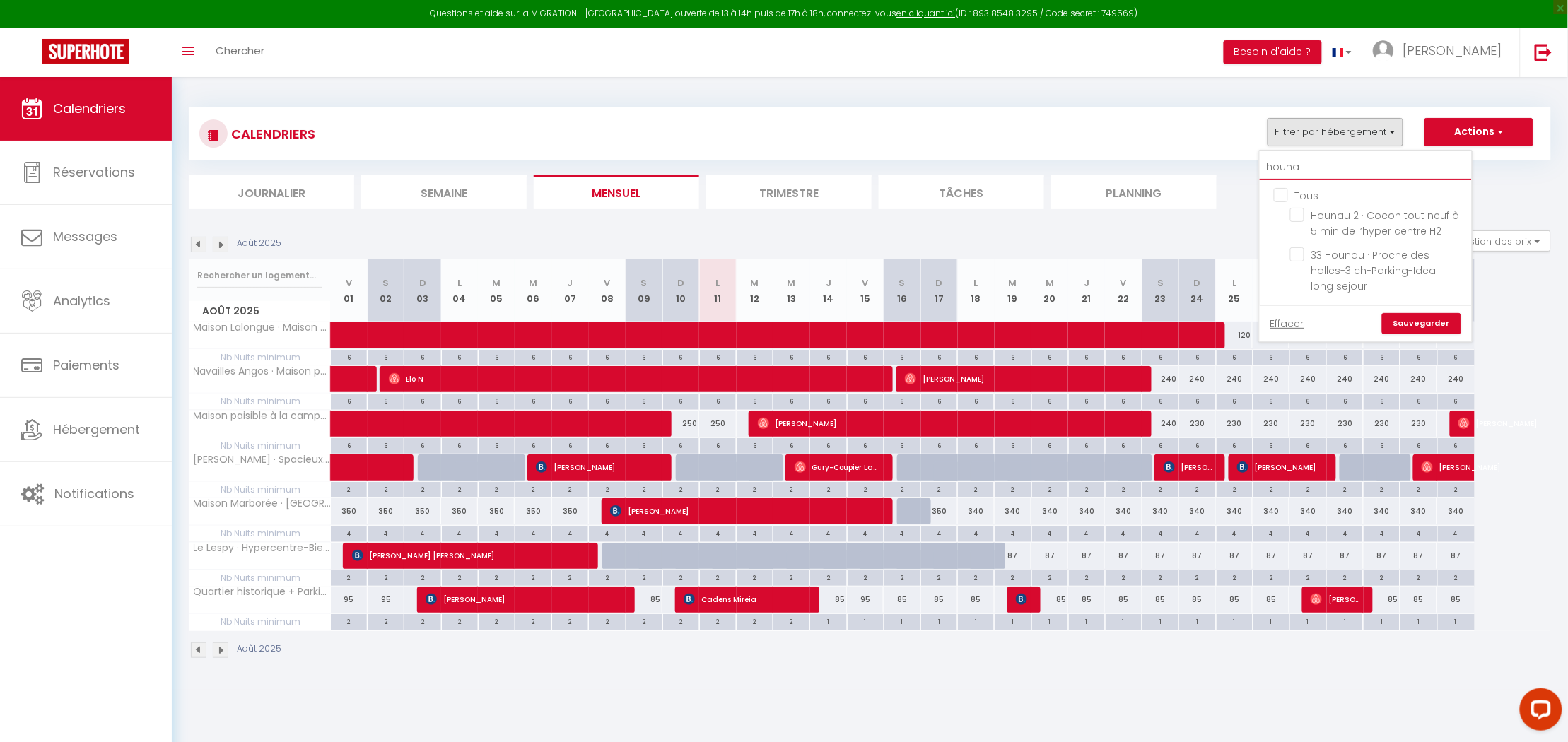
type input "hounau"
checkbox input "false"
type input "hounau"
click at [1299, 209] on input "Hounau 2 · Cocon tout neuf à 5 min de l’hyper centre H2" at bounding box center [1378, 214] width 176 height 14
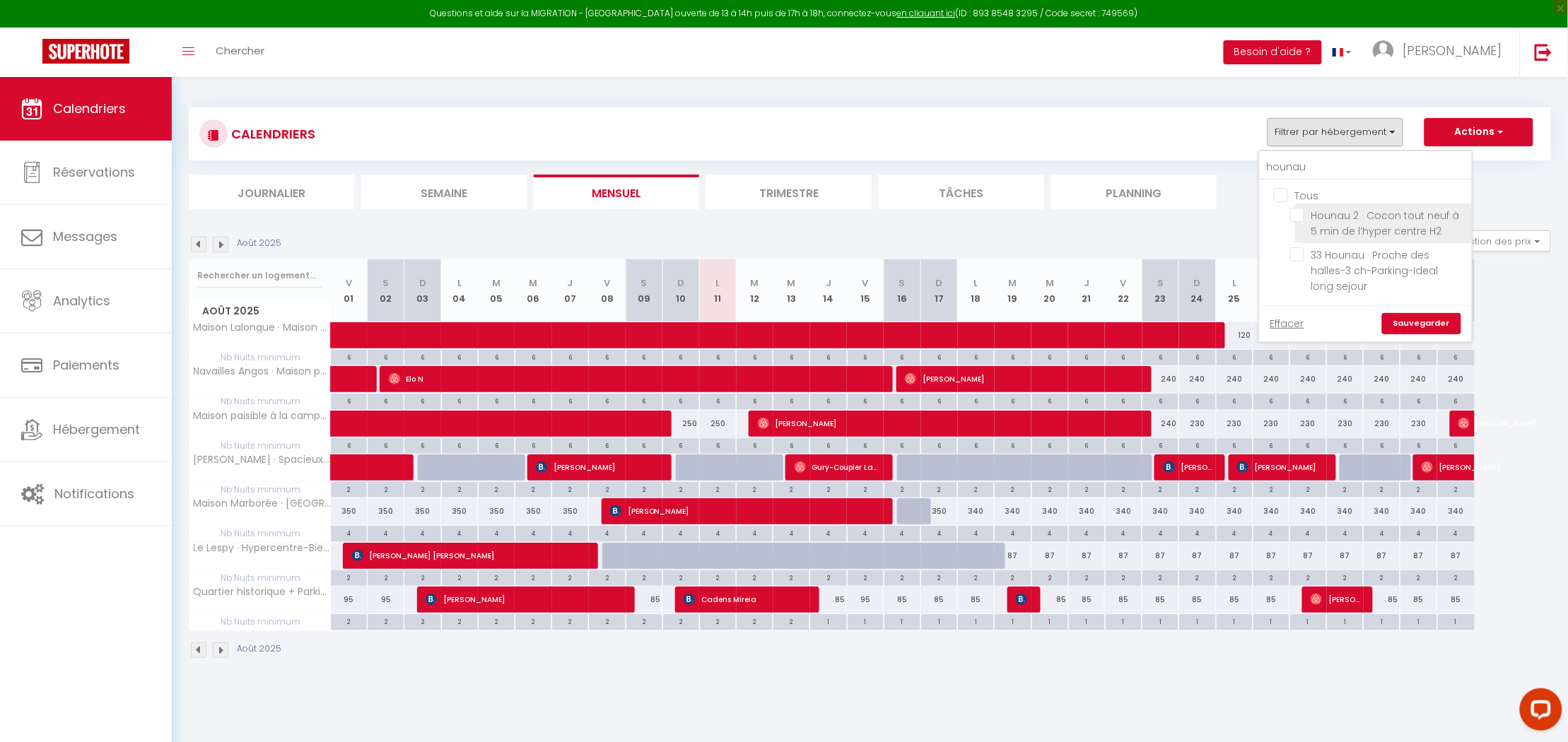
checkbox input "true"
checkbox input "false"
click at [1437, 313] on link "Sauvegarder" at bounding box center [1421, 324] width 79 height 21
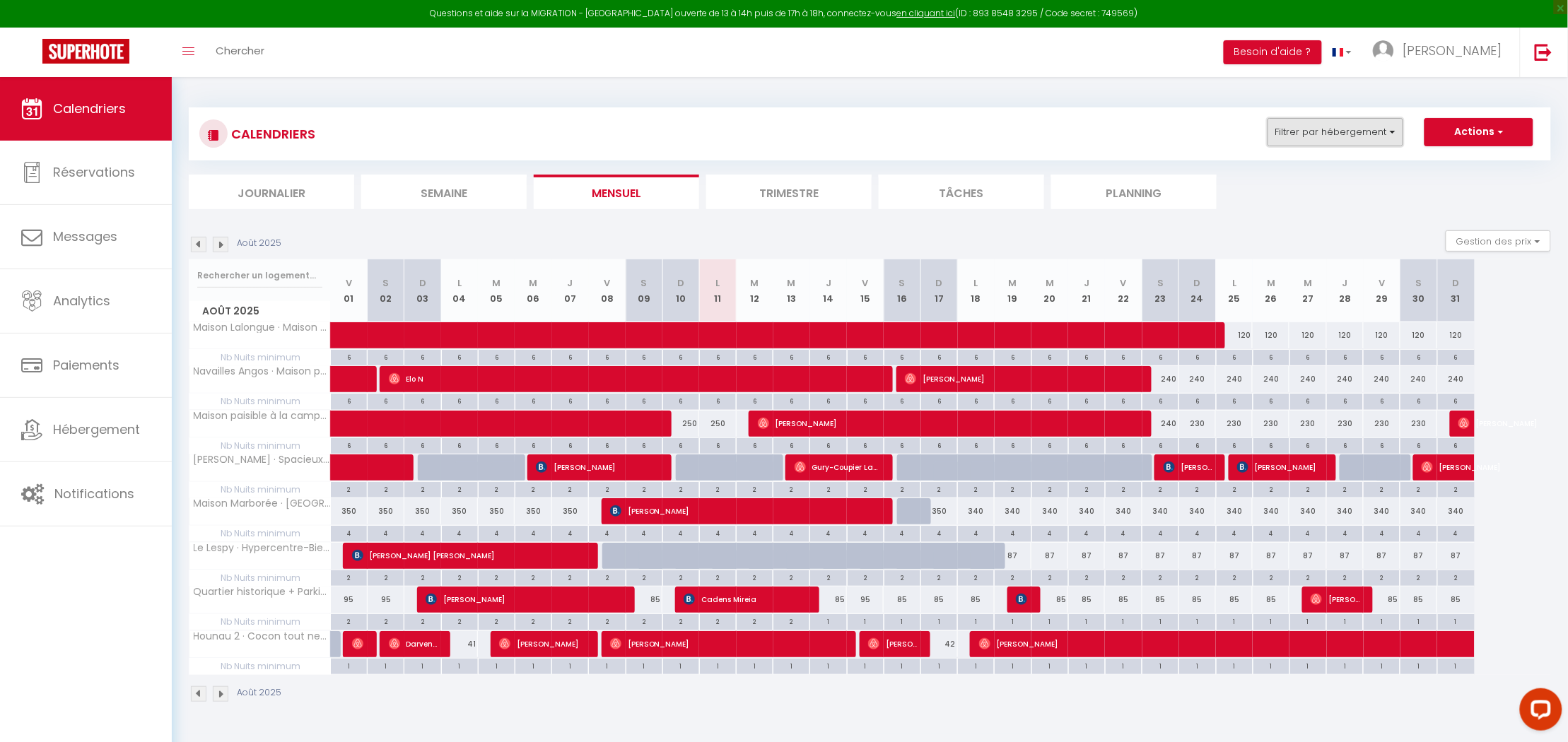
click at [1390, 138] on button "Filtrer par hébergement" at bounding box center [1335, 132] width 136 height 28
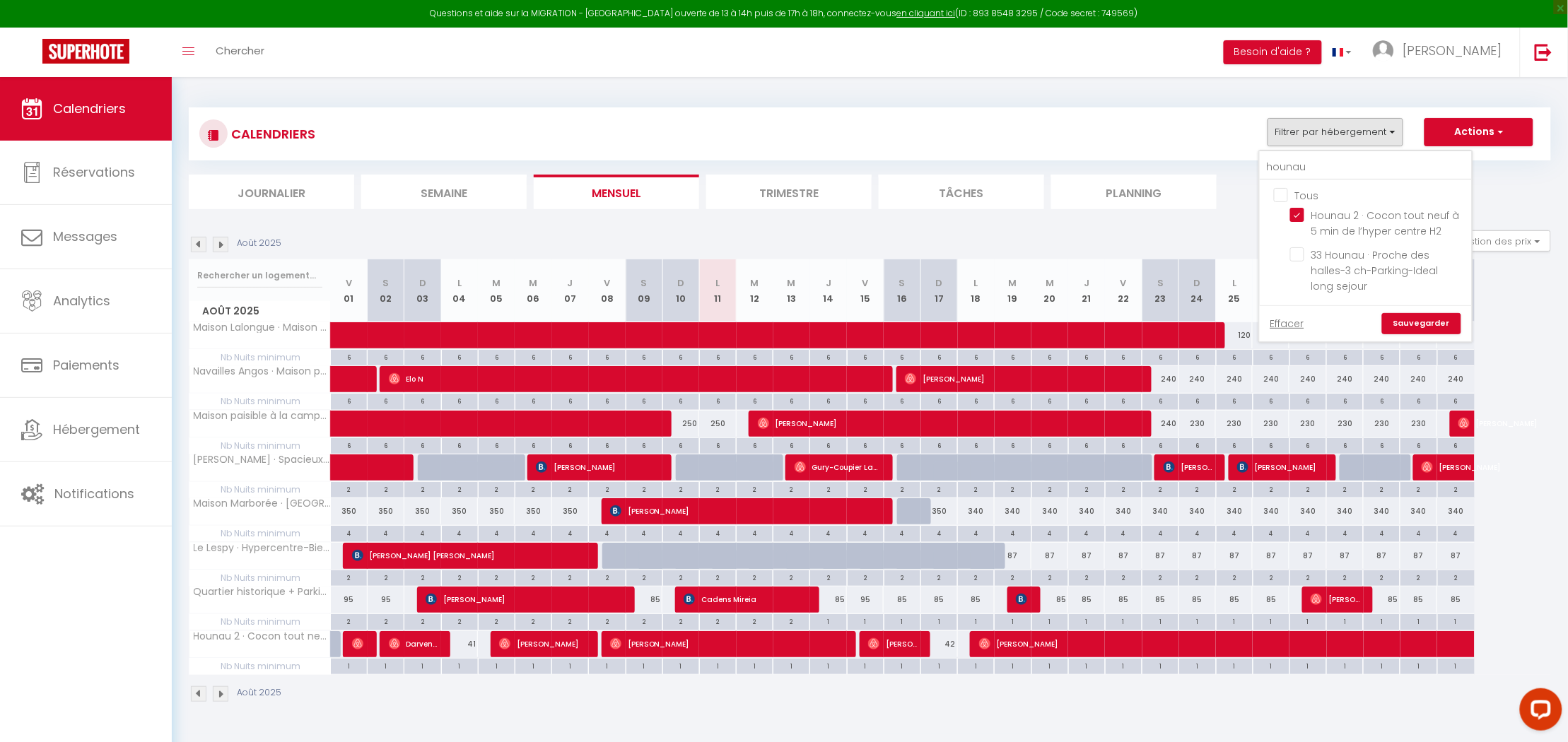
click at [1284, 195] on input "Tous" at bounding box center [1380, 194] width 212 height 14
checkbox input "true"
click at [1284, 195] on input "Tous" at bounding box center [1380, 194] width 212 height 14
checkbox input "false"
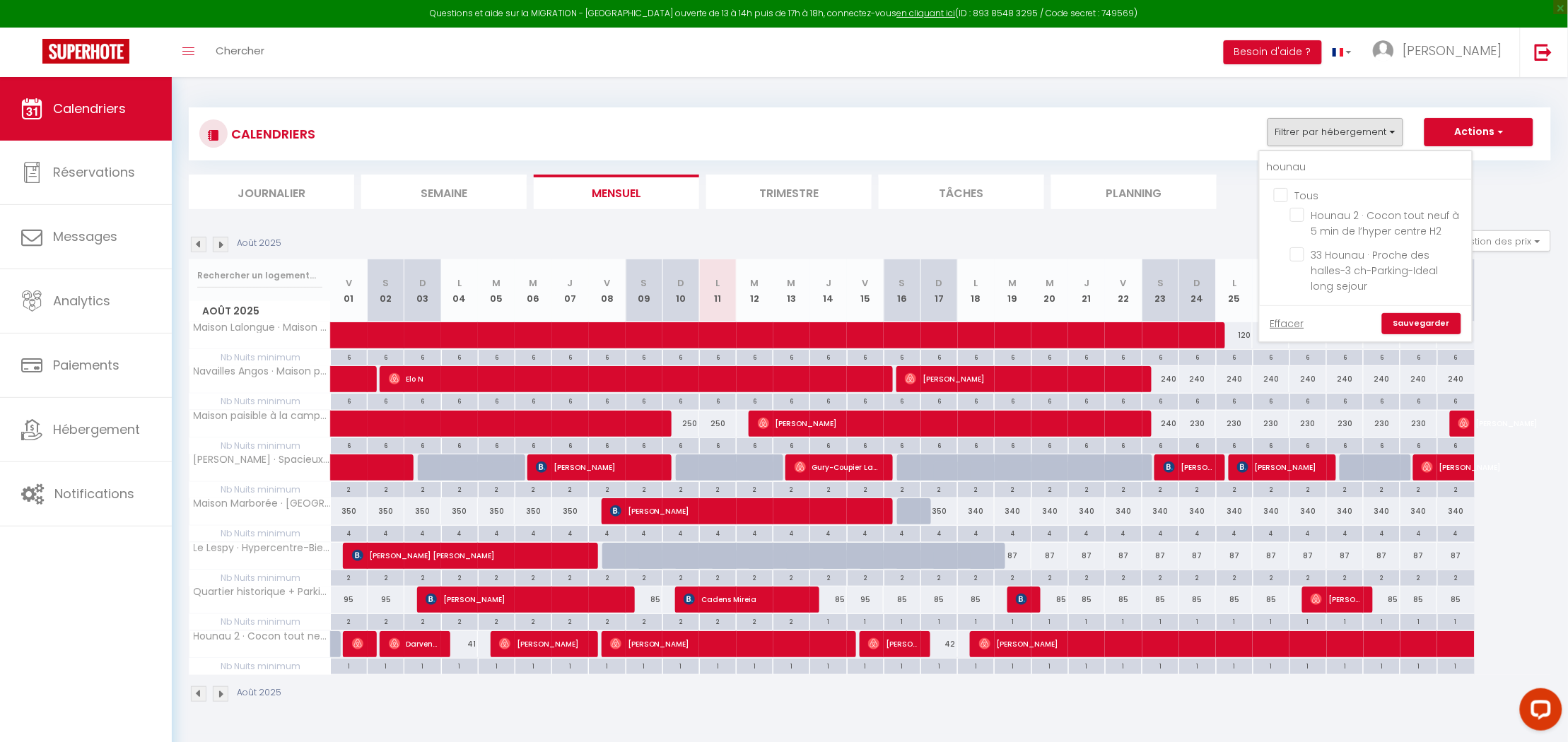
checkbox input "false"
click at [1312, 170] on input "hounau" at bounding box center [1365, 167] width 212 height 25
click at [1191, 233] on div "Août 2025 Gestion des prix Nb Nuits minimum Règles Disponibilité" at bounding box center [870, 245] width 1362 height 29
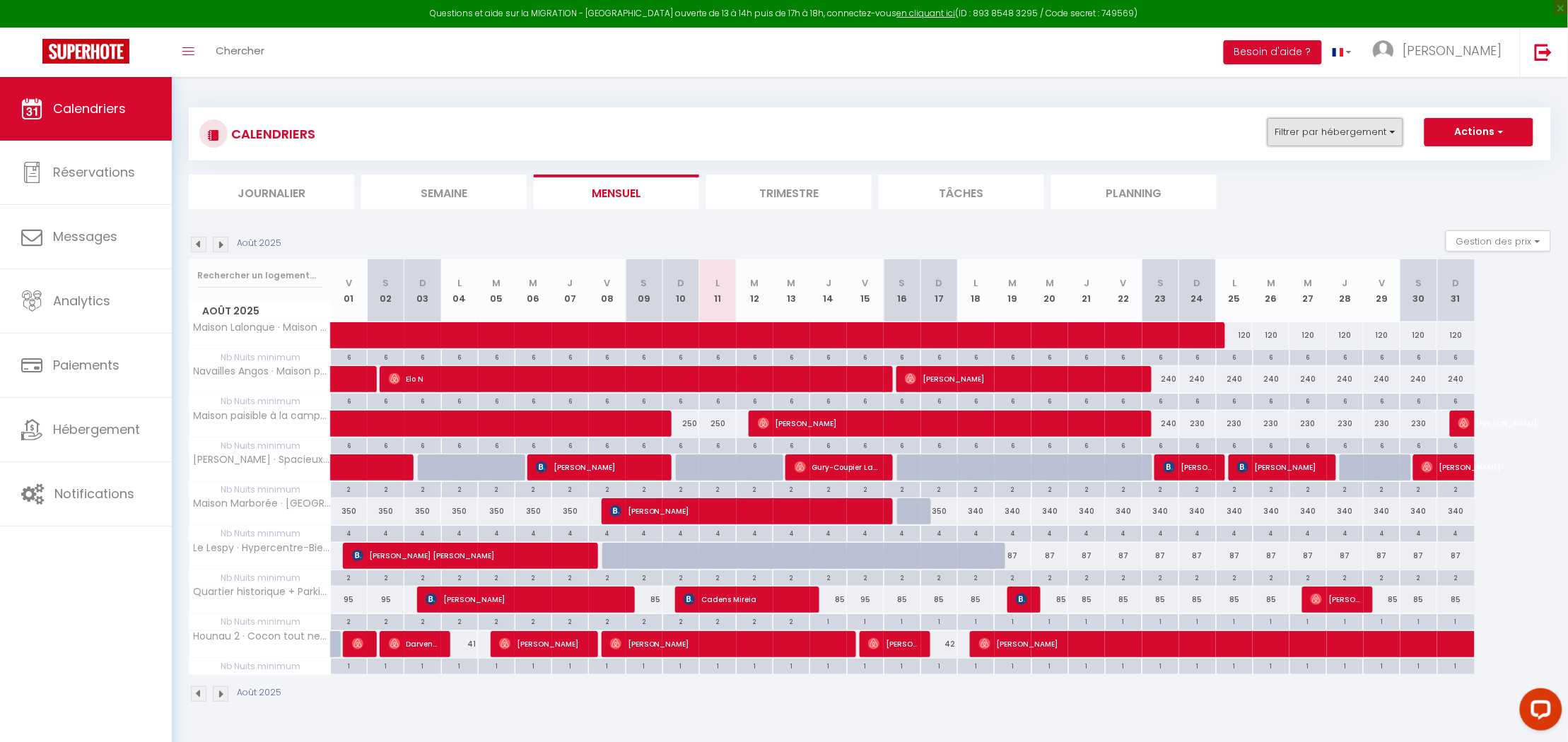
click at [1389, 129] on button "Filtrer par hébergement" at bounding box center [1335, 132] width 136 height 28
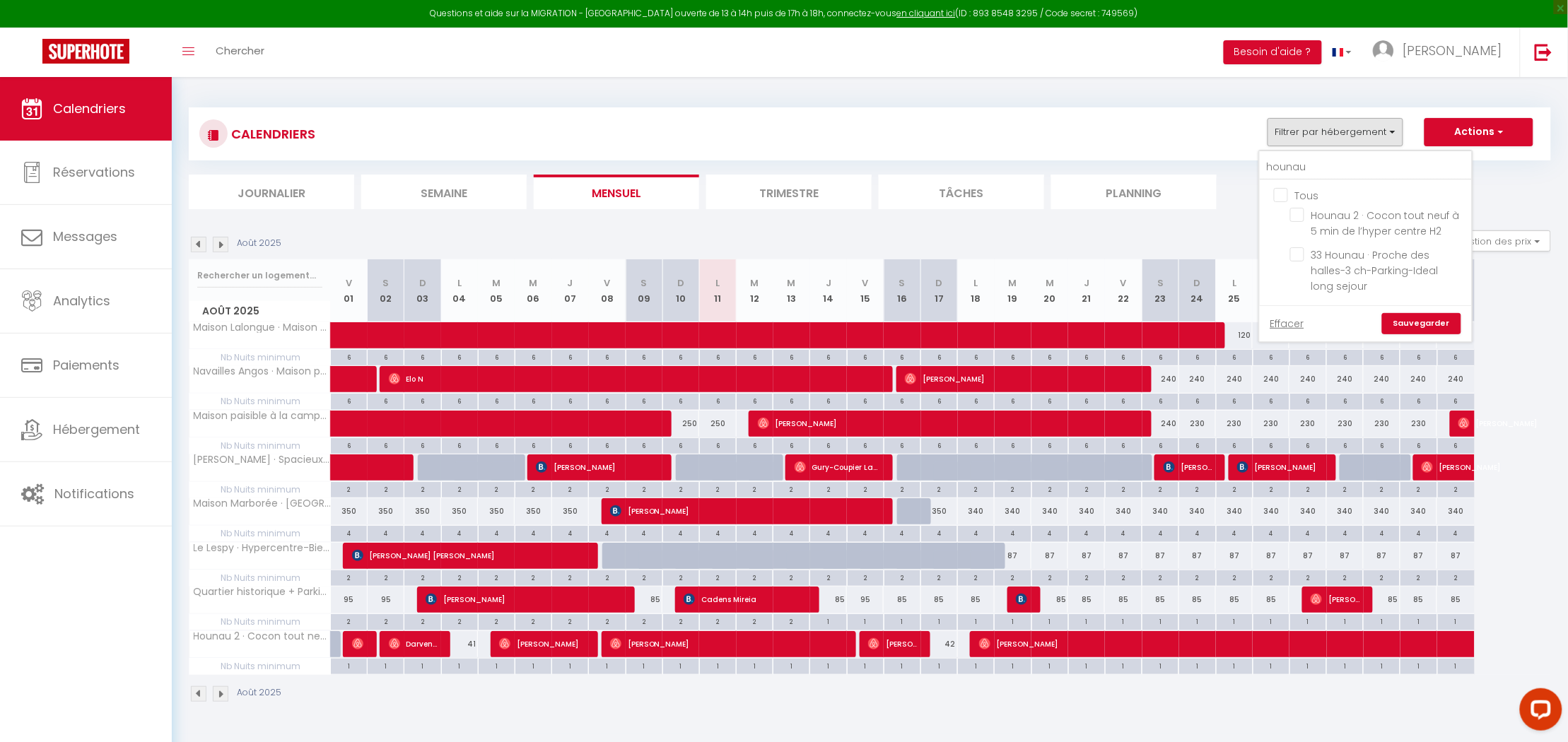
click at [1281, 197] on input "Tous" at bounding box center [1380, 194] width 212 height 14
checkbox input "true"
click at [1421, 313] on link "Sauvegarder" at bounding box center [1421, 324] width 79 height 21
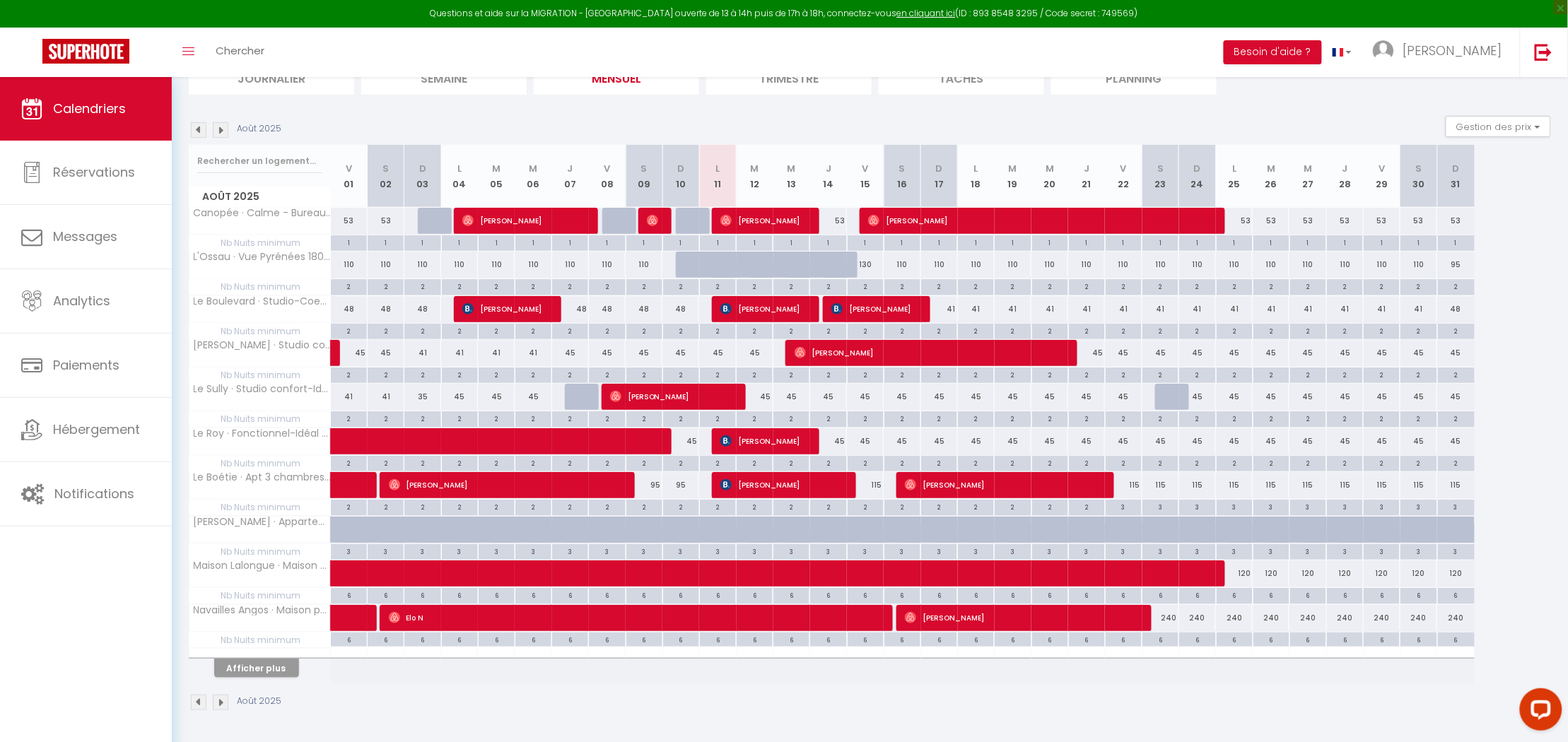
scroll to position [117, 0]
